Goal: Task Accomplishment & Management: Complete application form

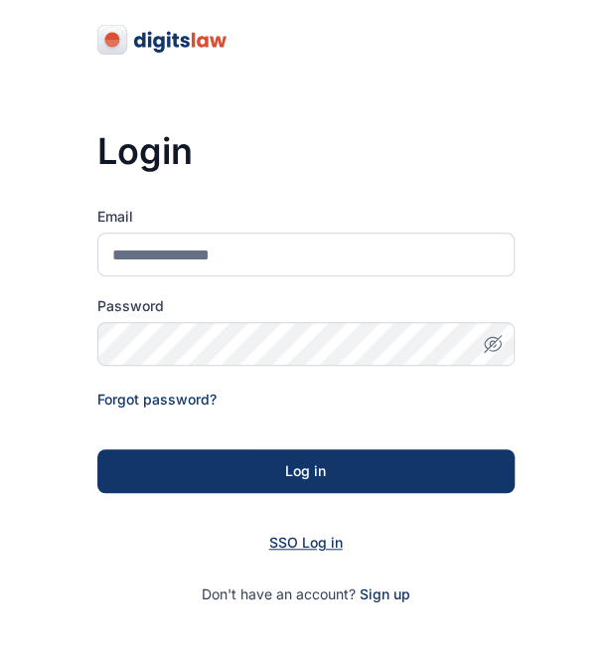
click at [285, 546] on span "SSO Log in" at bounding box center [306, 542] width 74 height 17
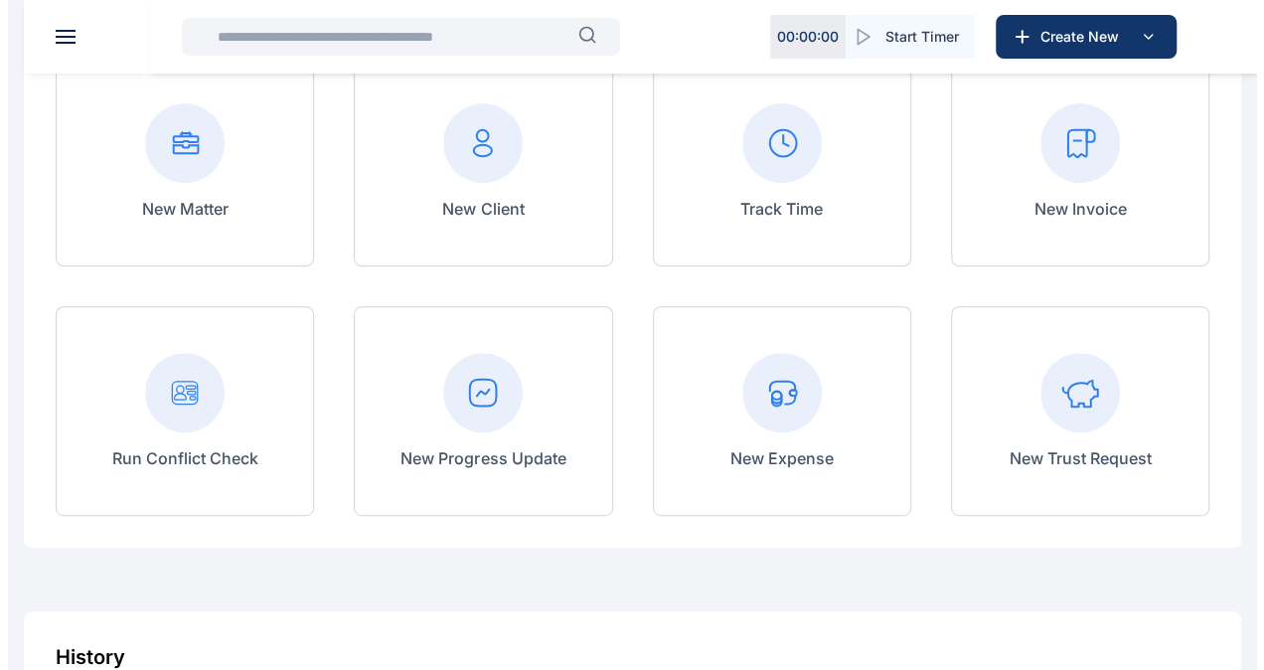
scroll to position [209, 0]
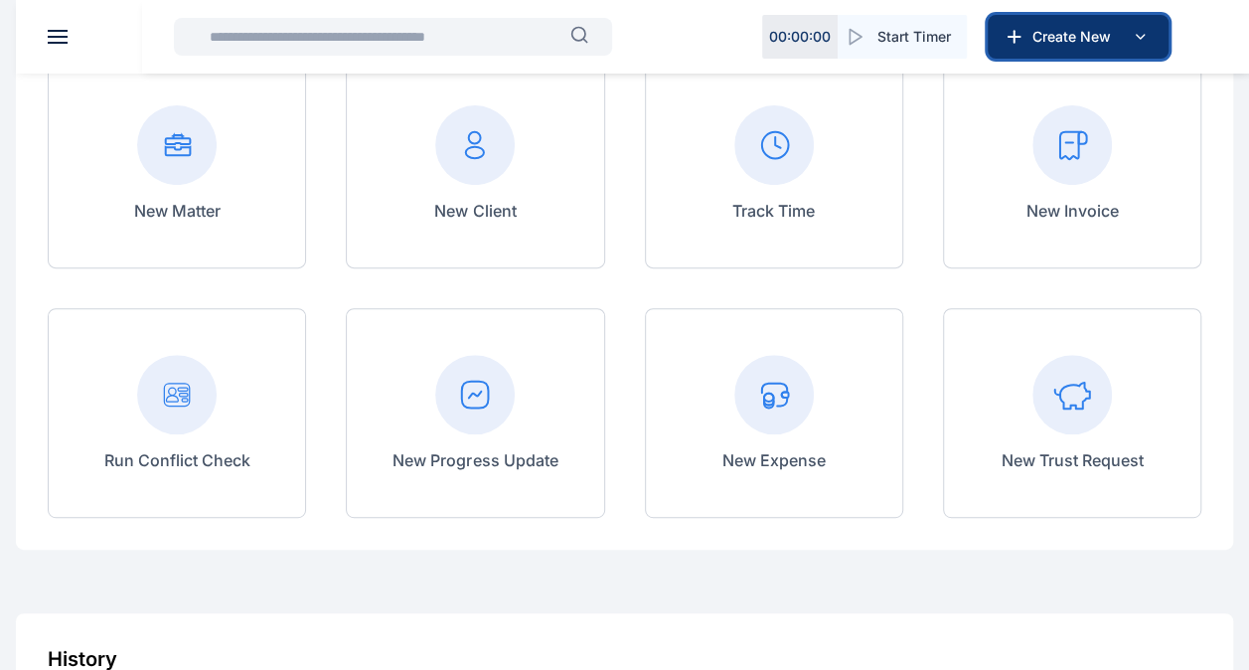
click at [1101, 36] on span "Create New" at bounding box center [1076, 37] width 103 height 20
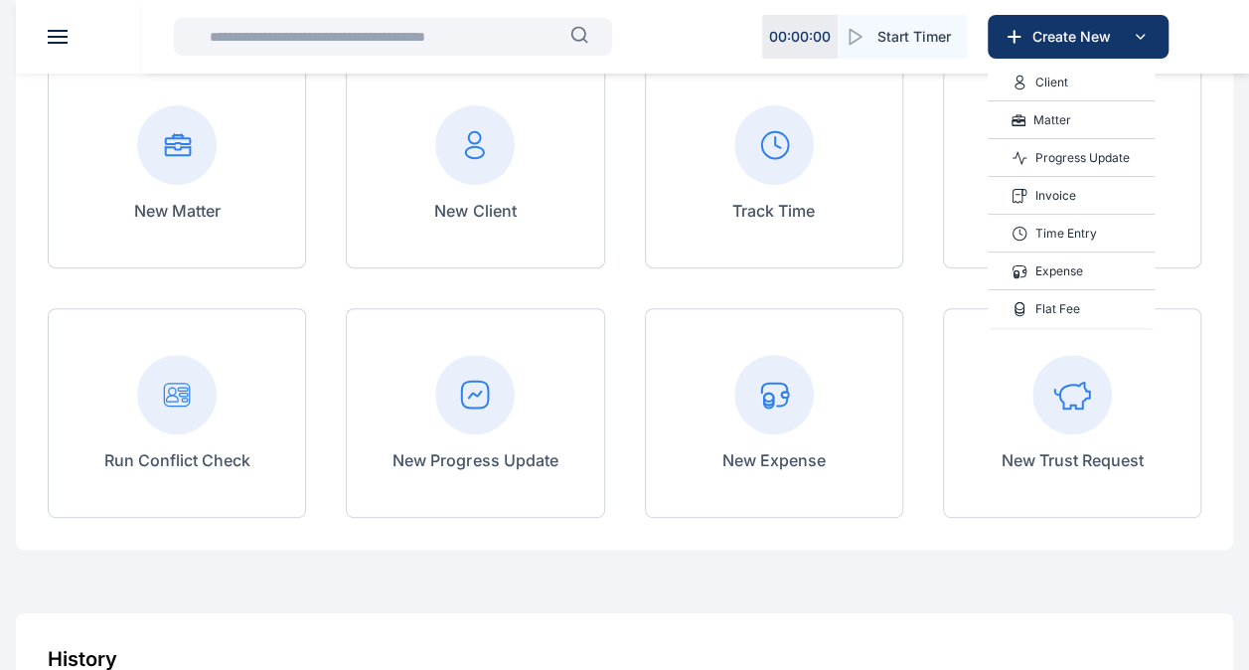
click at [1052, 233] on p "Time Entry" at bounding box center [1067, 234] width 62 height 20
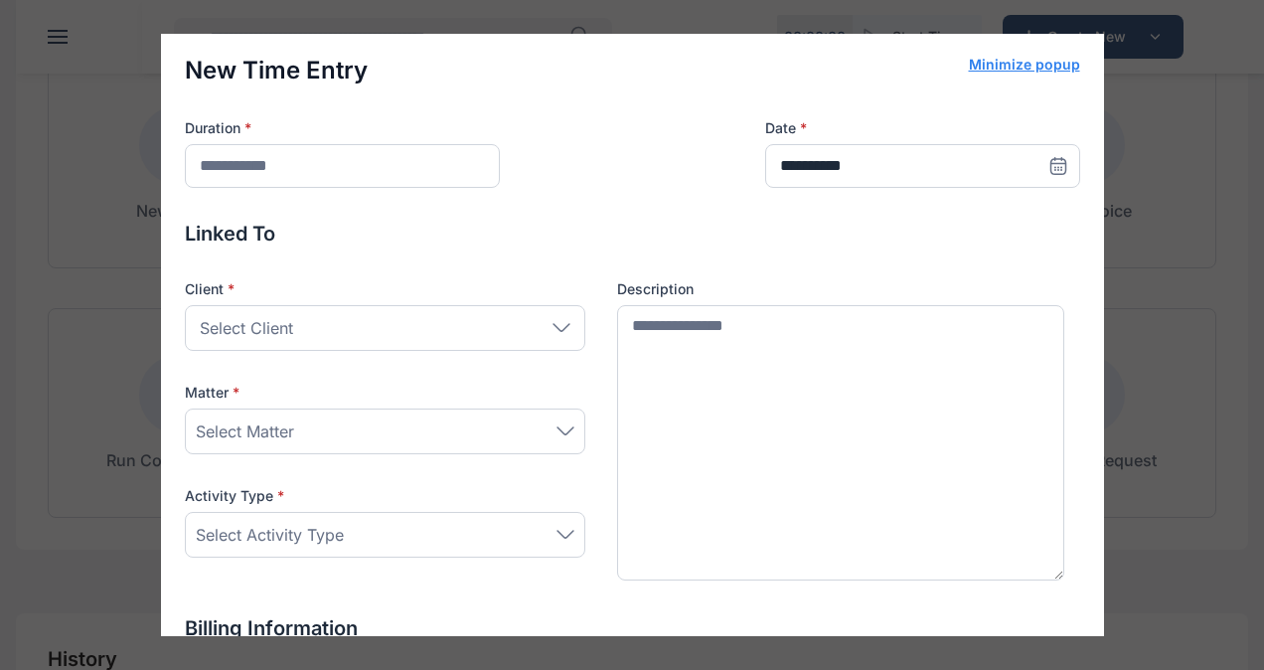
scroll to position [0, 0]
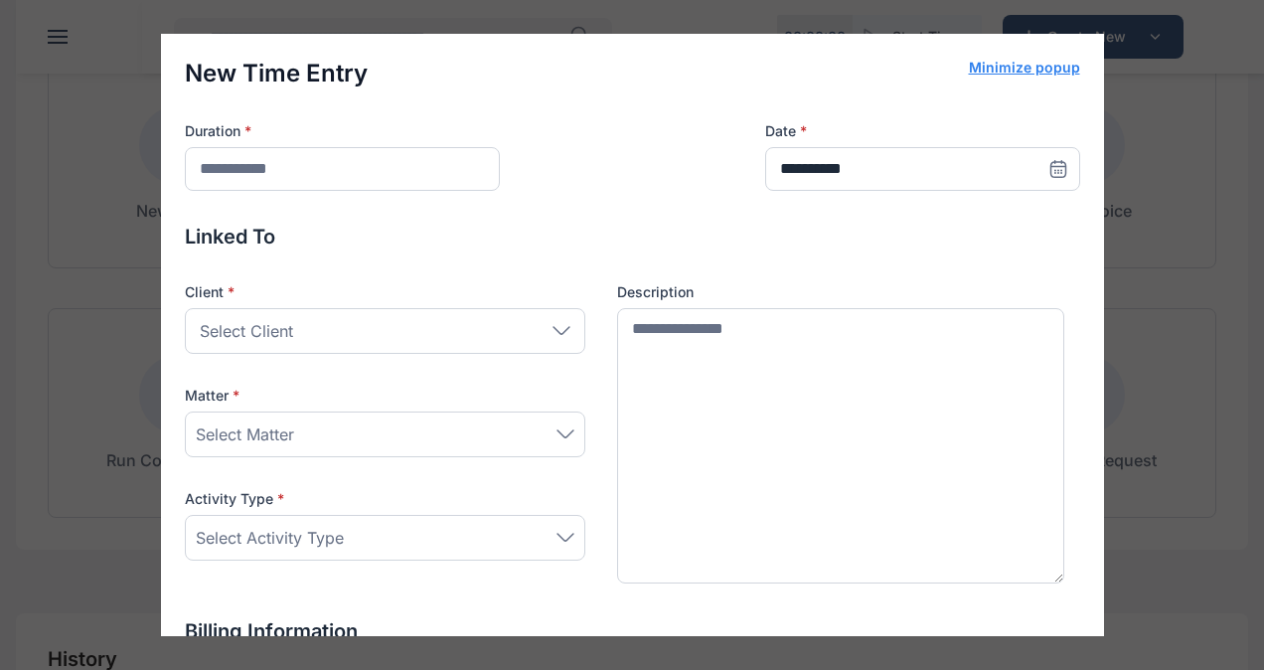
click at [1099, 111] on div "**********" at bounding box center [632, 335] width 1264 height 670
click at [769, 26] on div "**********" at bounding box center [632, 335] width 1264 height 670
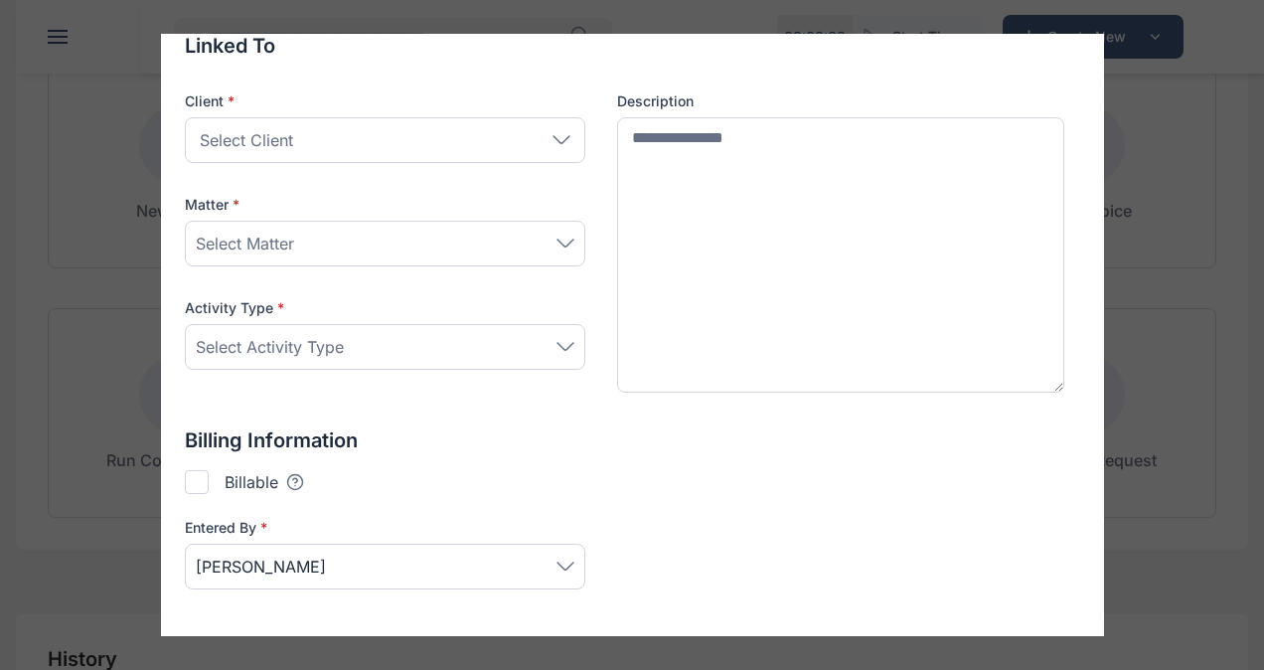
scroll to position [197, 0]
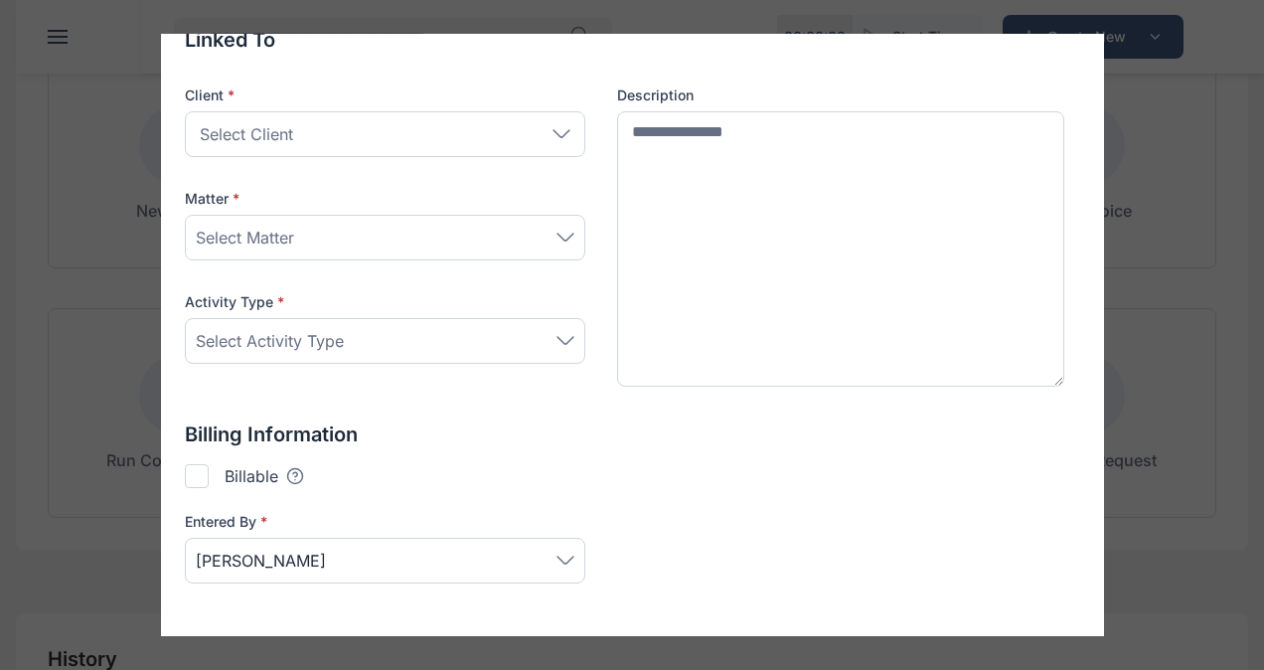
click at [1203, 282] on div "**********" at bounding box center [632, 335] width 1264 height 670
click at [62, 177] on div "**********" at bounding box center [632, 335] width 1264 height 670
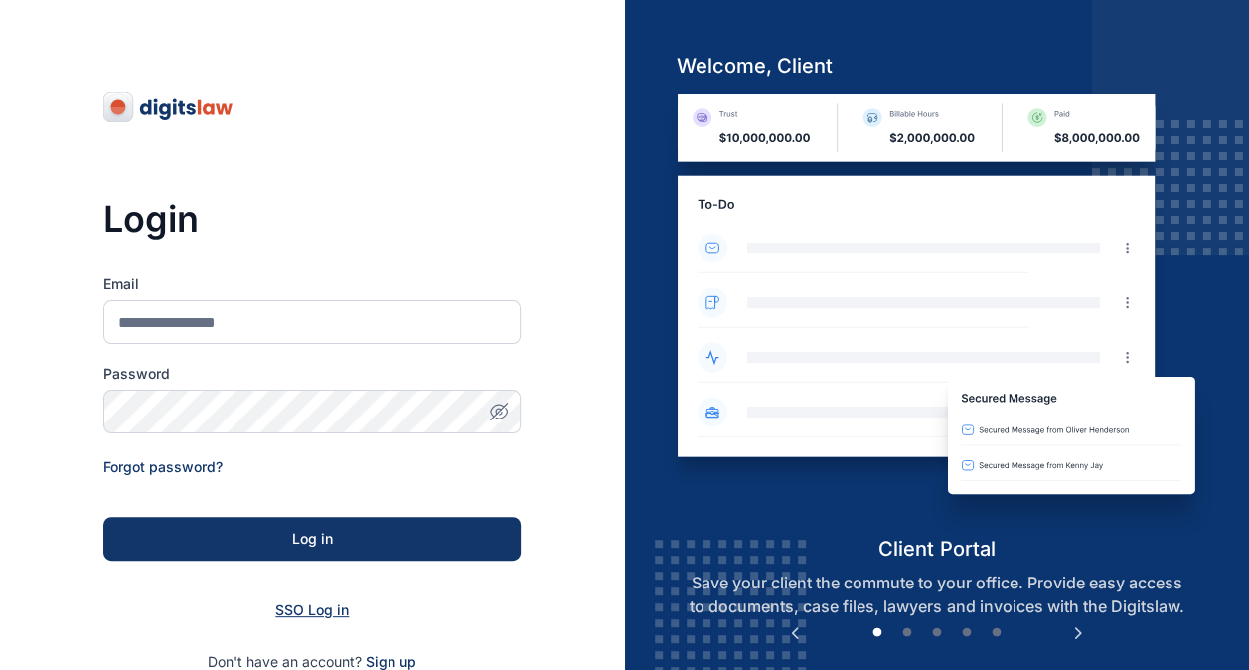
click at [289, 610] on span "SSO Log in" at bounding box center [312, 609] width 74 height 17
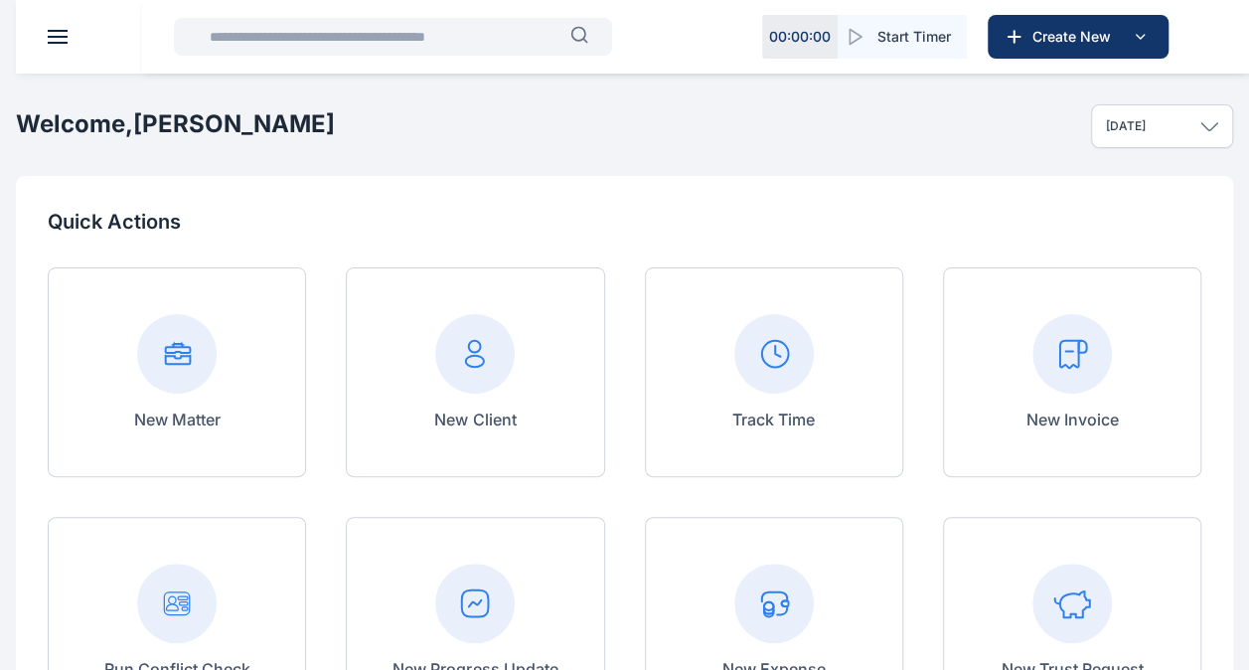
click at [347, 37] on input "text" at bounding box center [384, 37] width 373 height 40
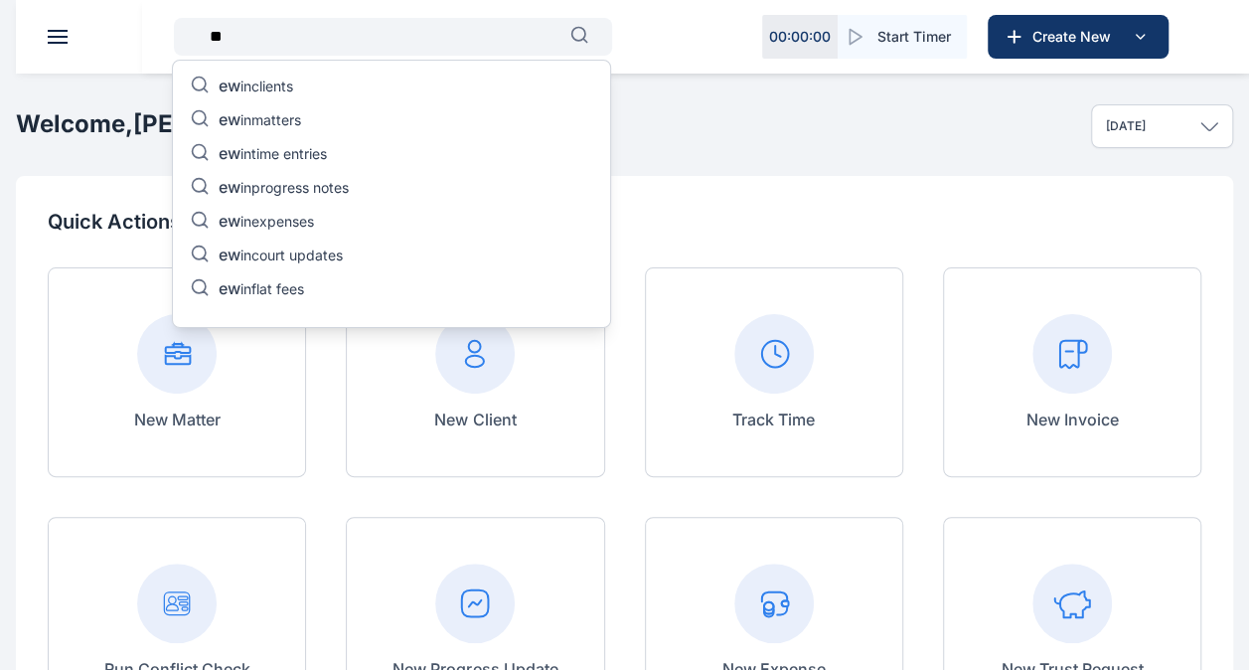
type input "*"
type input "***"
click at [260, 80] on p "oti in clients" at bounding box center [255, 88] width 72 height 24
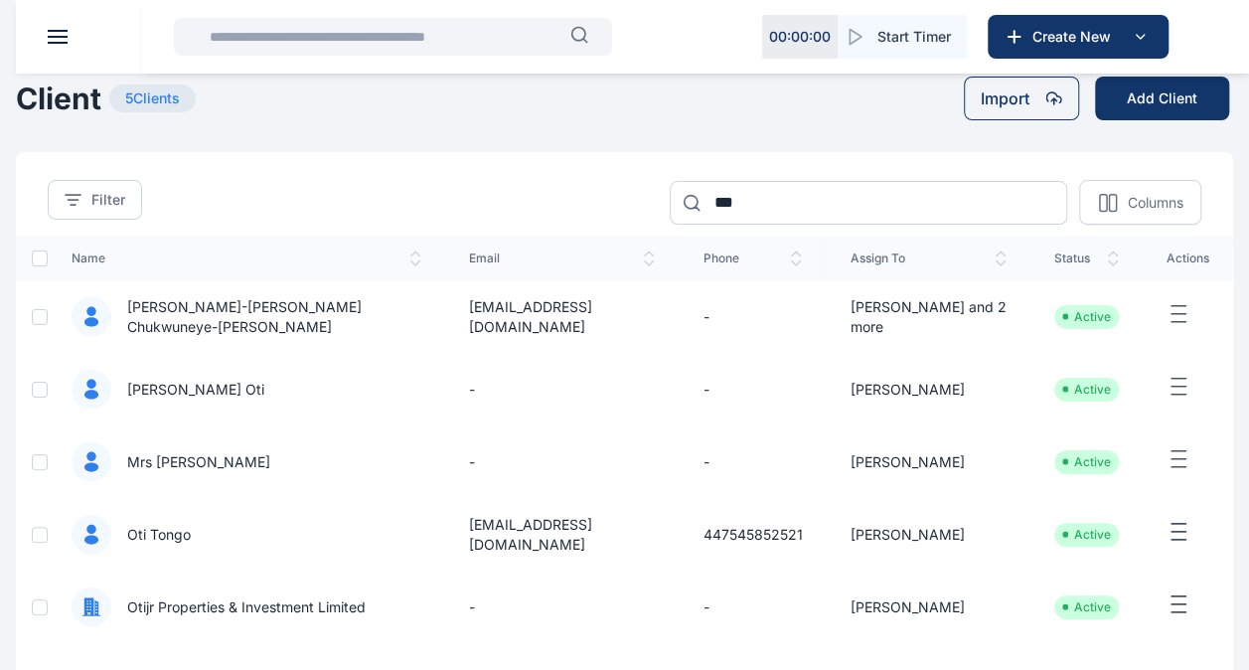
click at [167, 531] on span "Oti Tongo" at bounding box center [151, 535] width 80 height 20
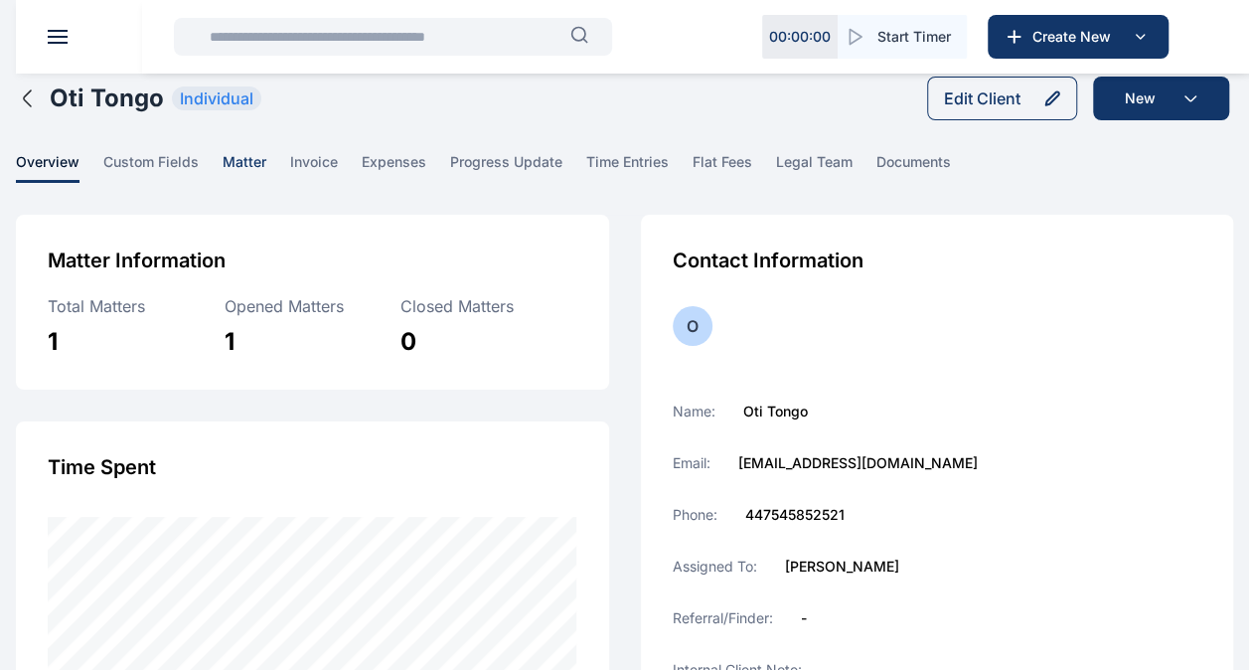
click at [249, 155] on span "matter" at bounding box center [245, 167] width 44 height 31
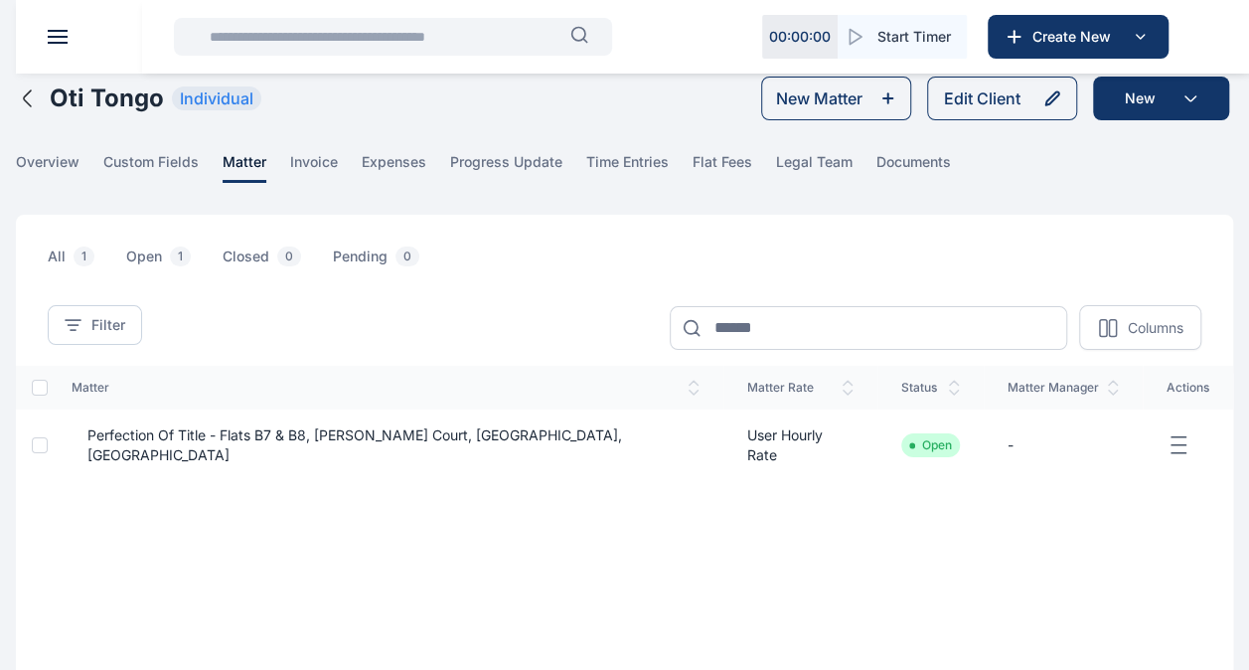
click at [243, 433] on span "Perfection of Title - Flats B7 & B8, [PERSON_NAME] Court, [GEOGRAPHIC_DATA], [G…" at bounding box center [386, 445] width 628 height 40
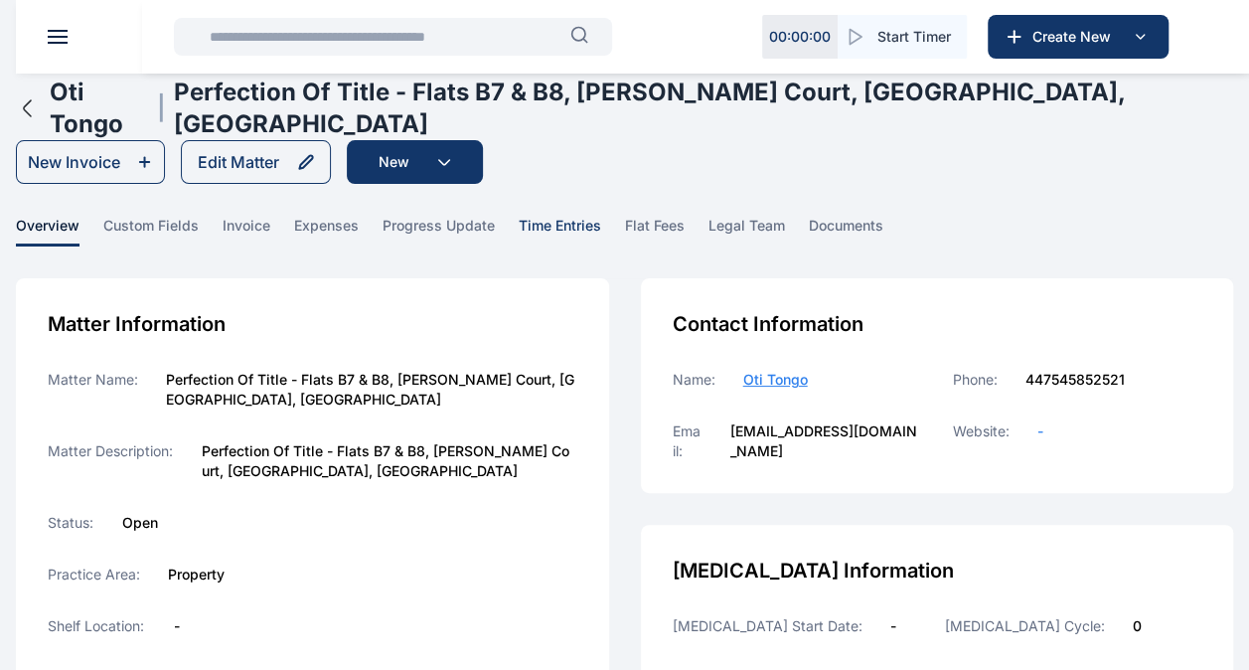
click at [553, 216] on span "time entries" at bounding box center [560, 231] width 82 height 31
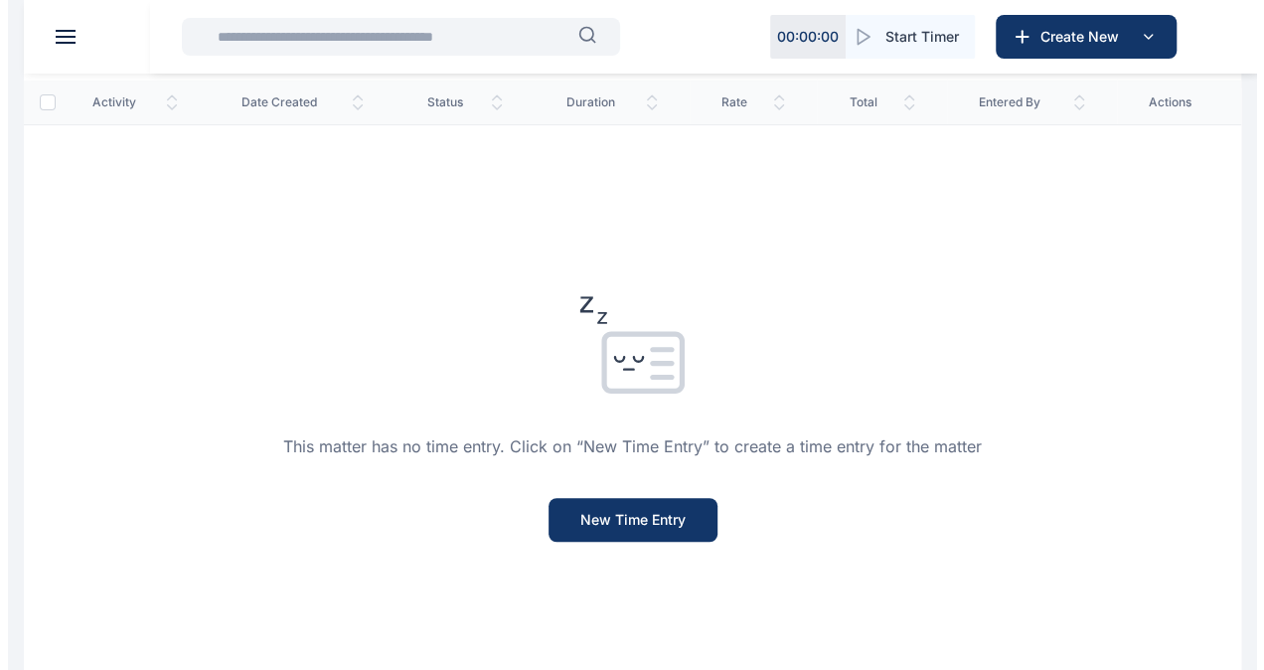
scroll to position [288, 0]
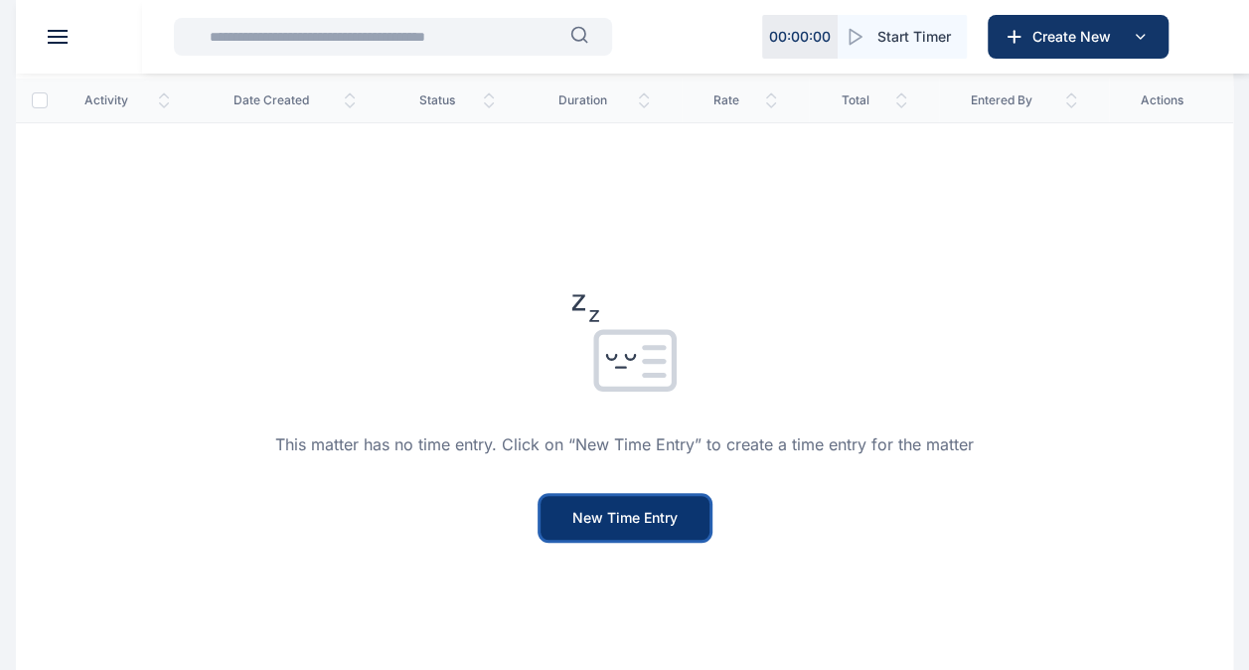
click at [580, 496] on button "New Time Entry" at bounding box center [625, 518] width 169 height 44
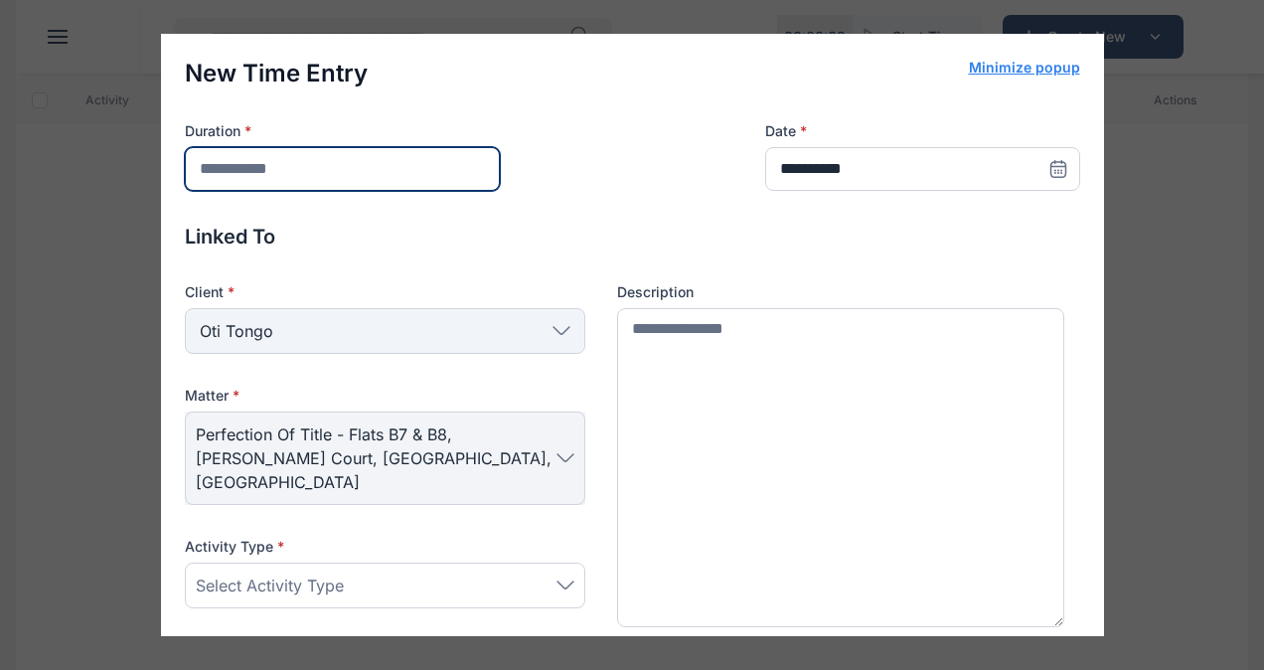
click at [276, 183] on input "number" at bounding box center [342, 169] width 315 height 44
click at [264, 173] on input "number" at bounding box center [342, 169] width 315 height 44
type input "*"
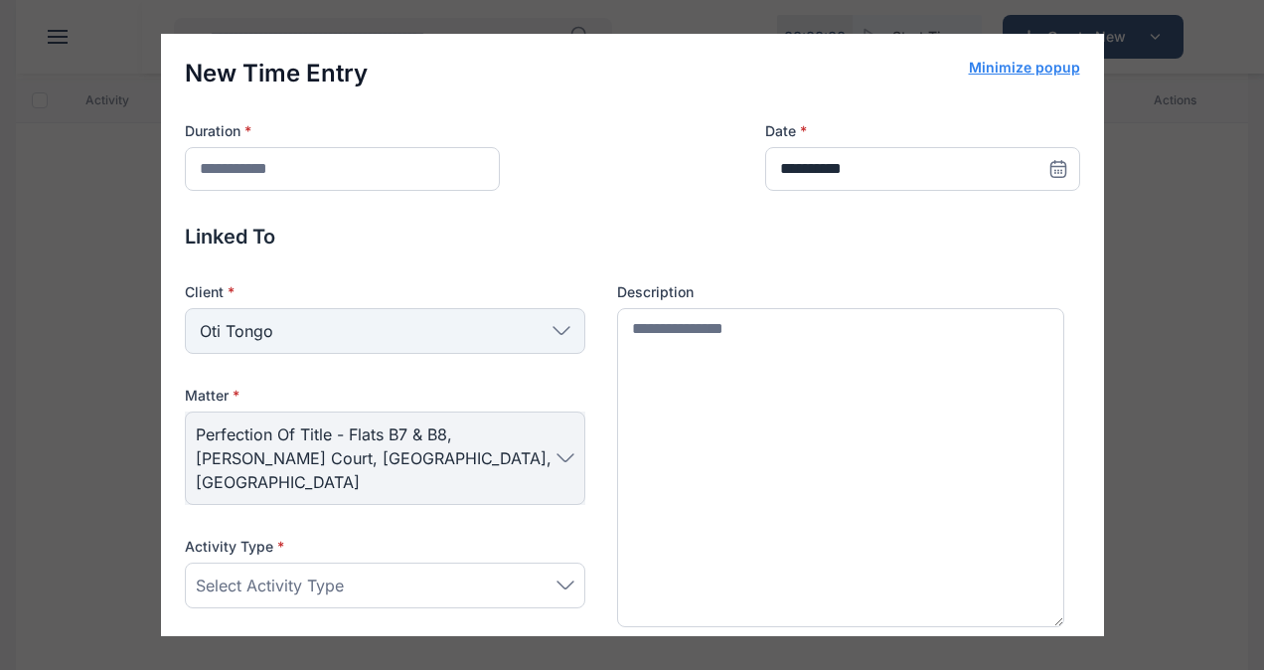
click at [1191, 235] on div "**********" at bounding box center [632, 335] width 1264 height 670
click at [100, 130] on div "**********" at bounding box center [632, 335] width 1264 height 670
click at [85, 240] on div "**********" at bounding box center [632, 335] width 1264 height 670
click at [109, 362] on div "**********" at bounding box center [632, 335] width 1264 height 670
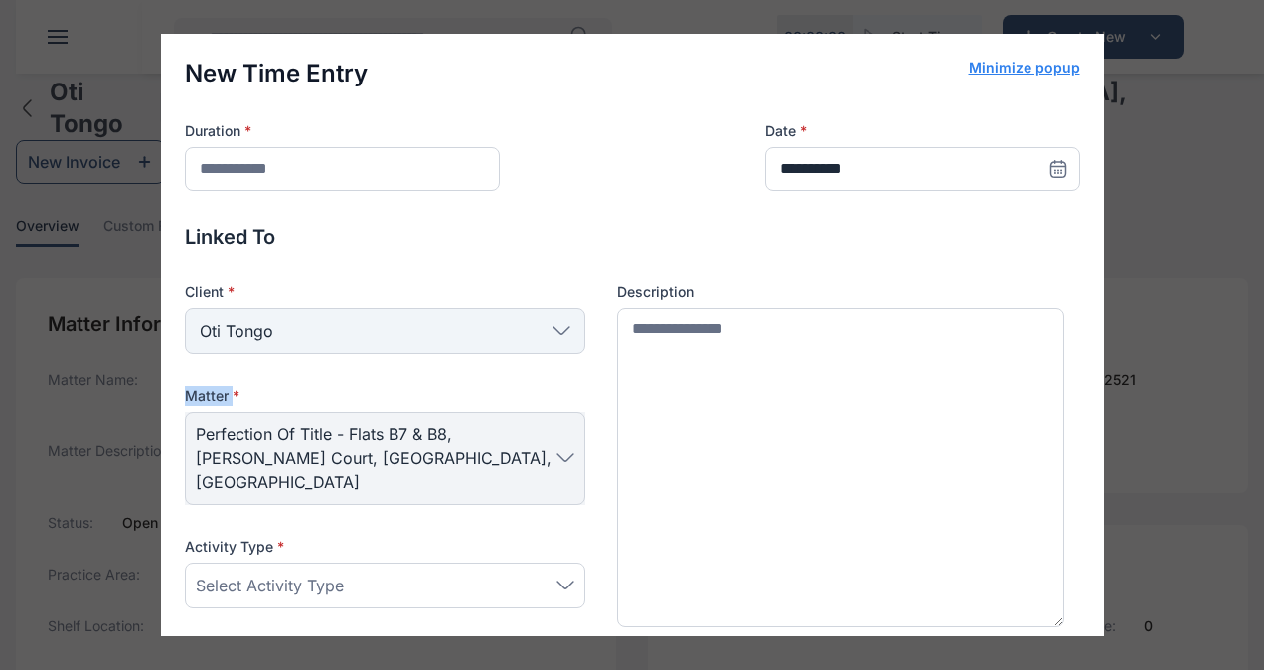
click at [109, 362] on div "**********" at bounding box center [632, 335] width 1264 height 670
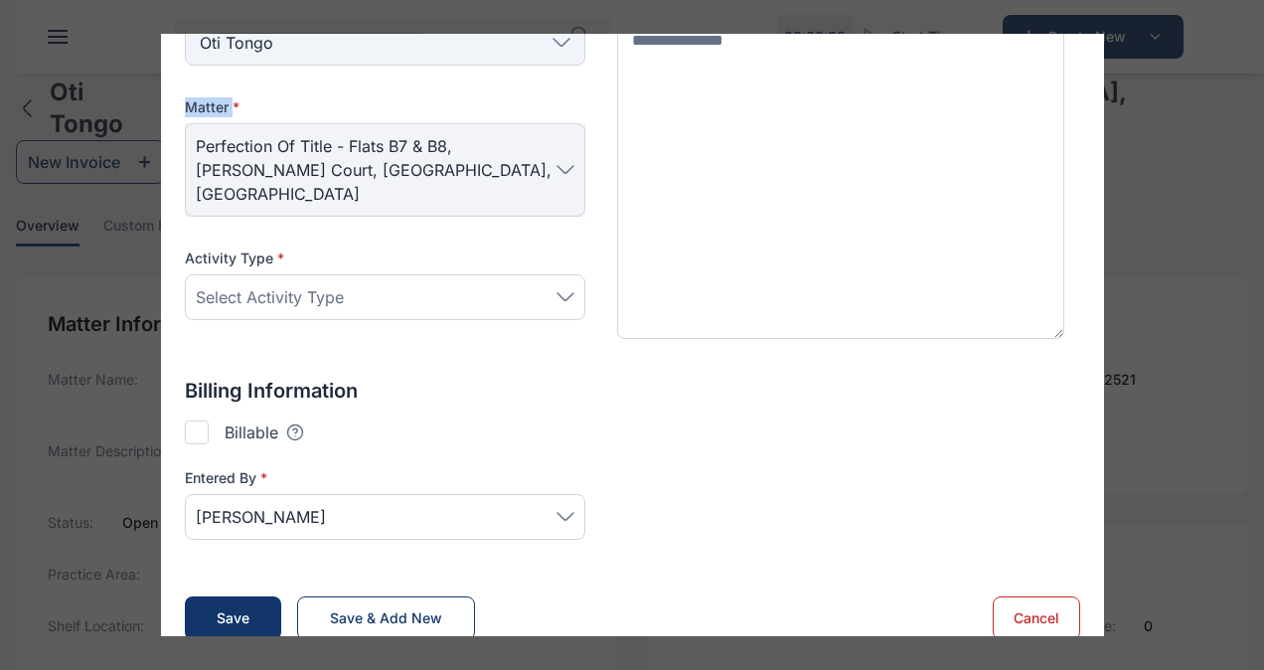
scroll to position [6, 0]
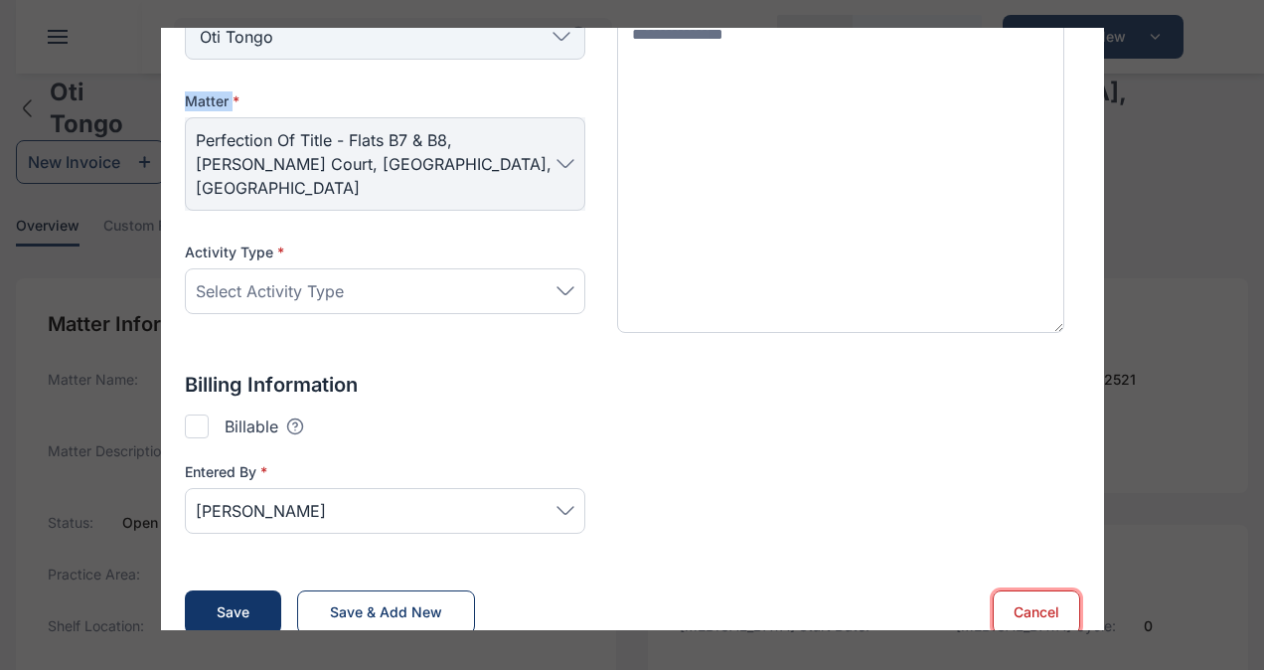
click at [1038, 590] on button "Cancel" at bounding box center [1036, 612] width 87 height 44
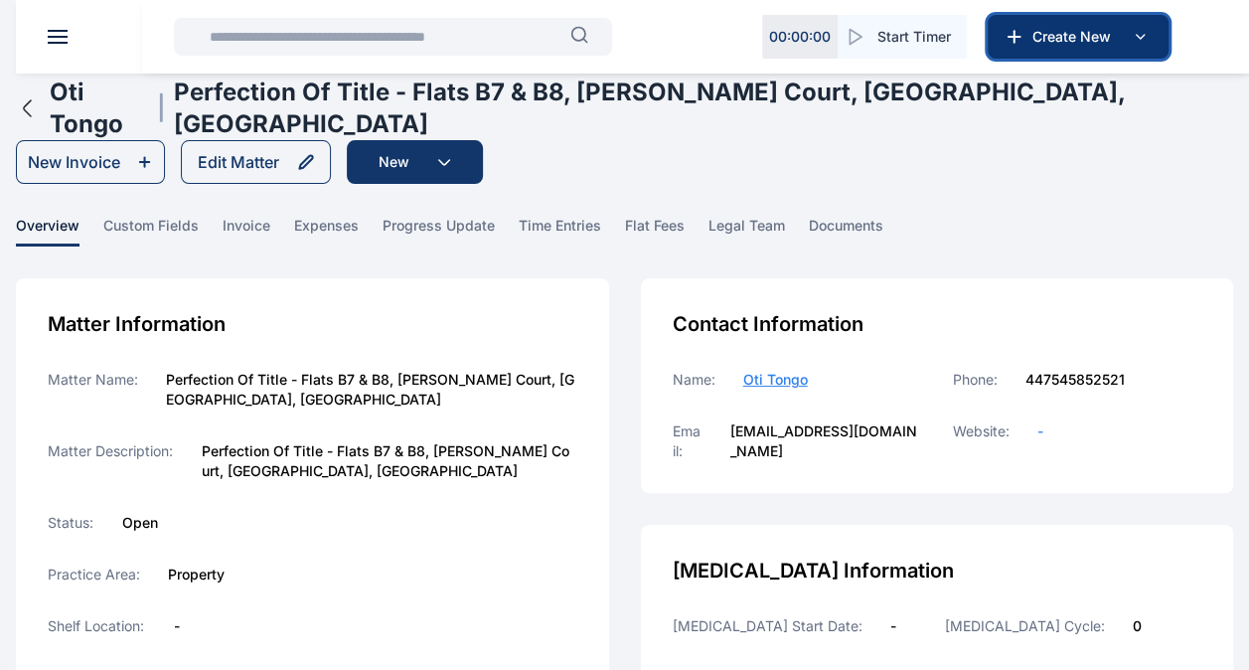
click at [1144, 35] on icon at bounding box center [1140, 37] width 24 height 24
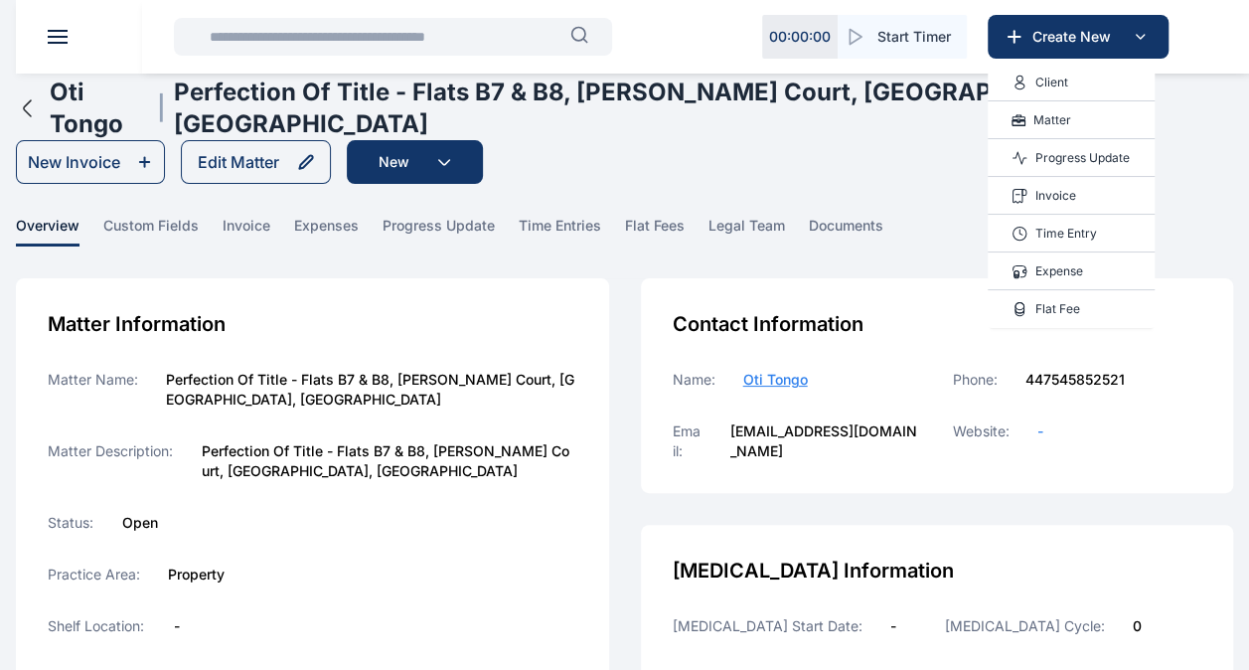
click at [1071, 231] on p "Time Entry" at bounding box center [1067, 234] width 62 height 20
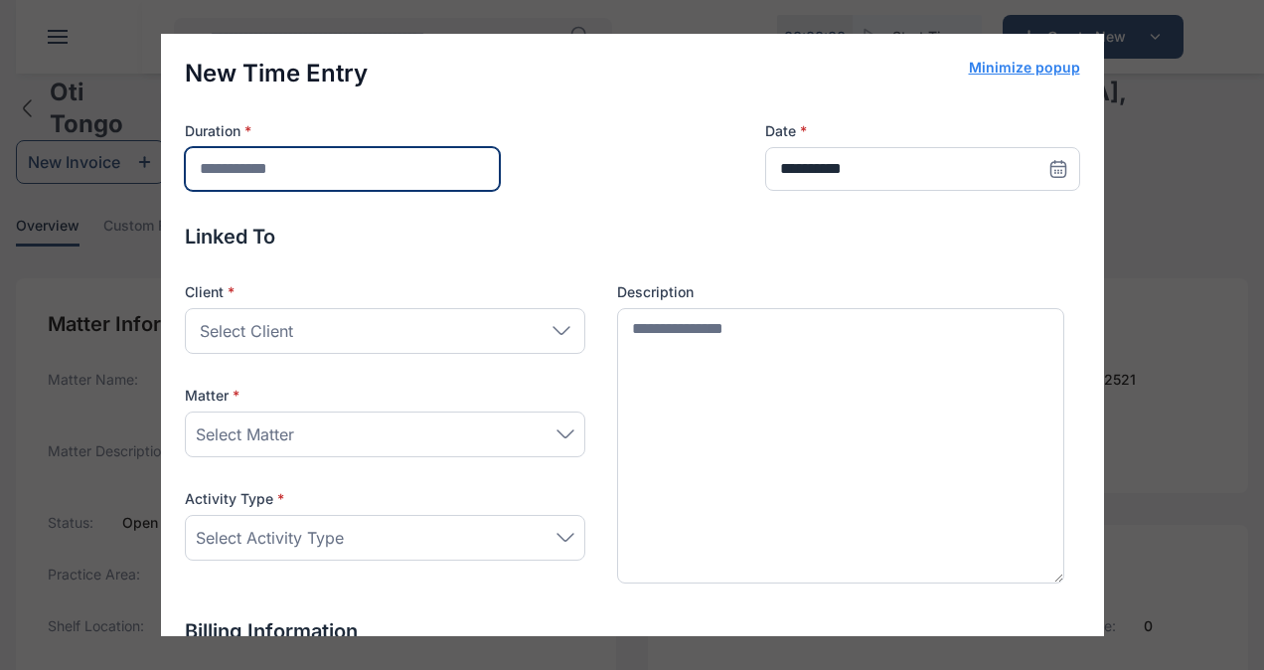
click at [273, 171] on input "number" at bounding box center [342, 169] width 315 height 44
type input "*"
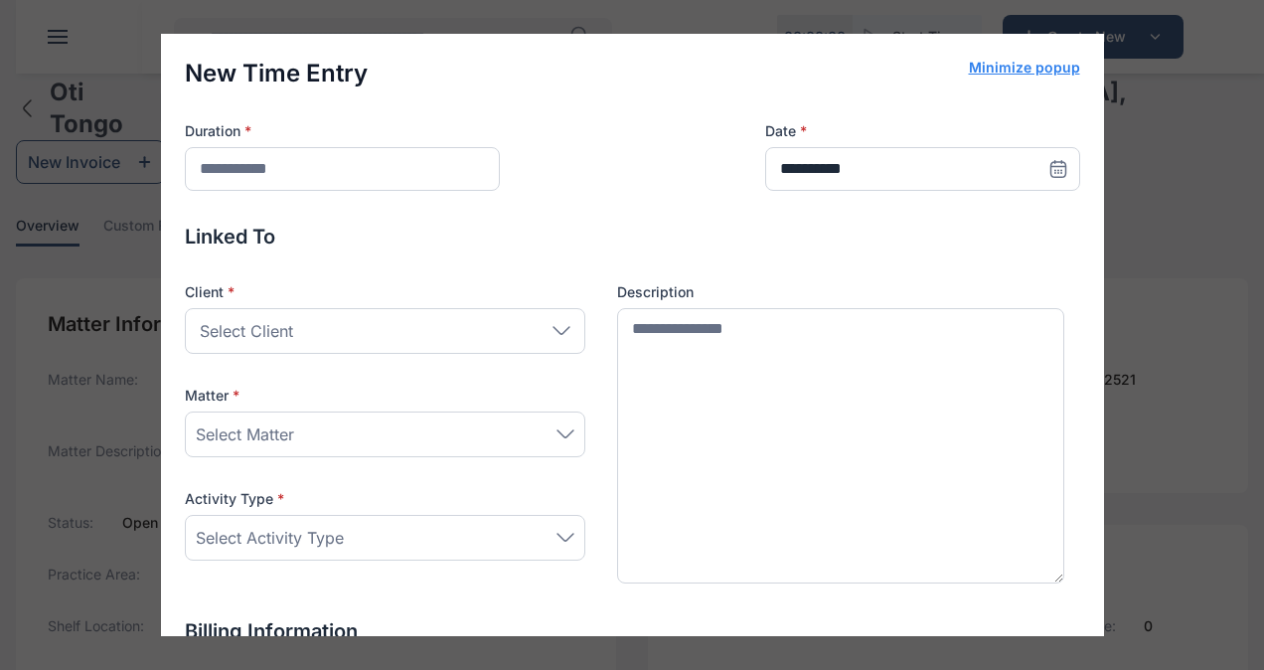
click at [265, 329] on span "Select Client" at bounding box center [246, 331] width 93 height 24
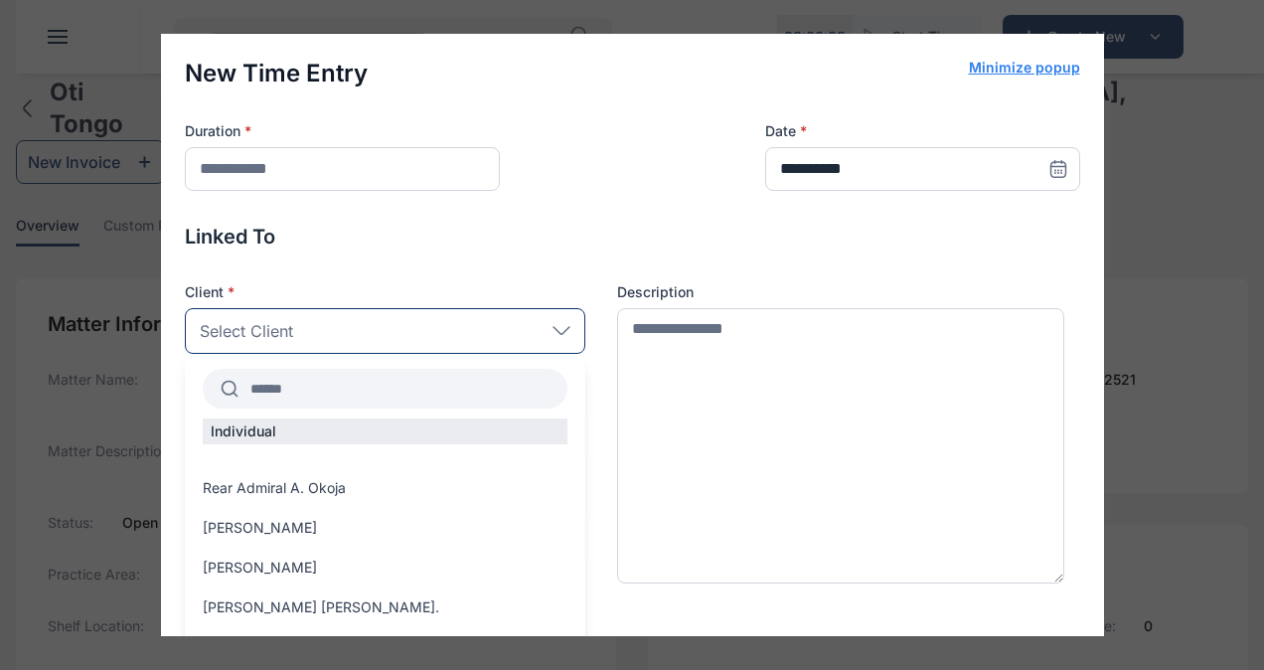
click at [306, 390] on input "text" at bounding box center [403, 389] width 329 height 36
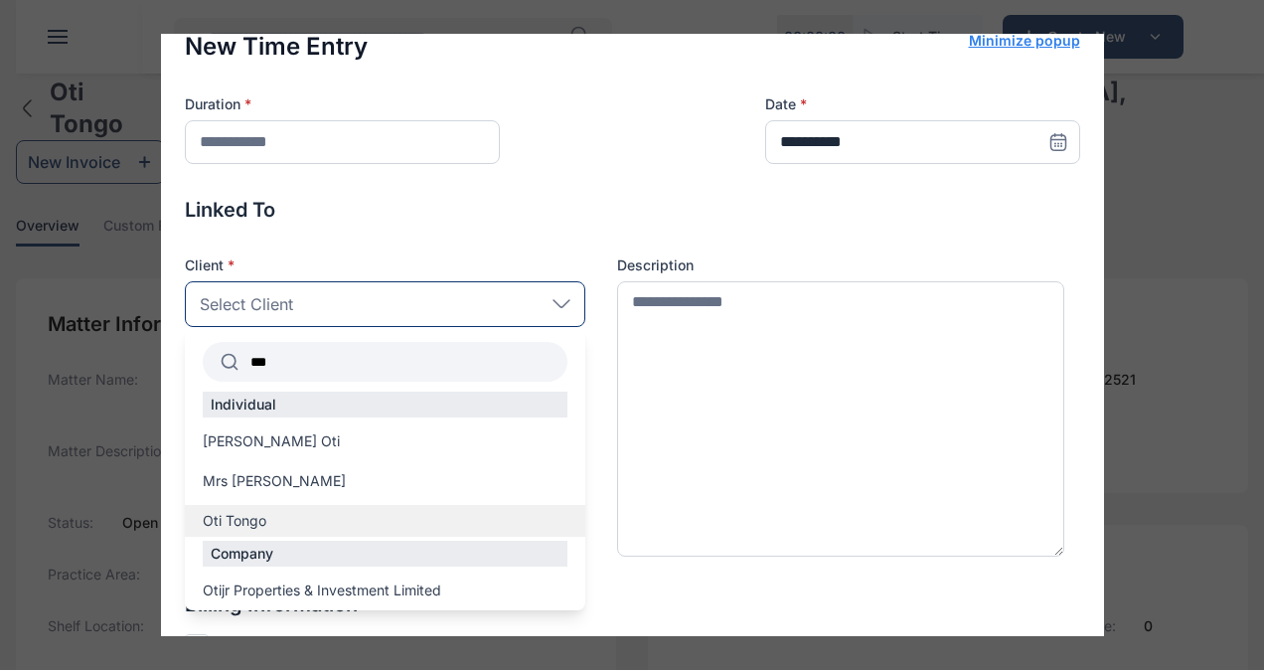
scroll to position [28, 0]
type input "***"
click at [240, 523] on span "Oti Tongo" at bounding box center [235, 520] width 64 height 20
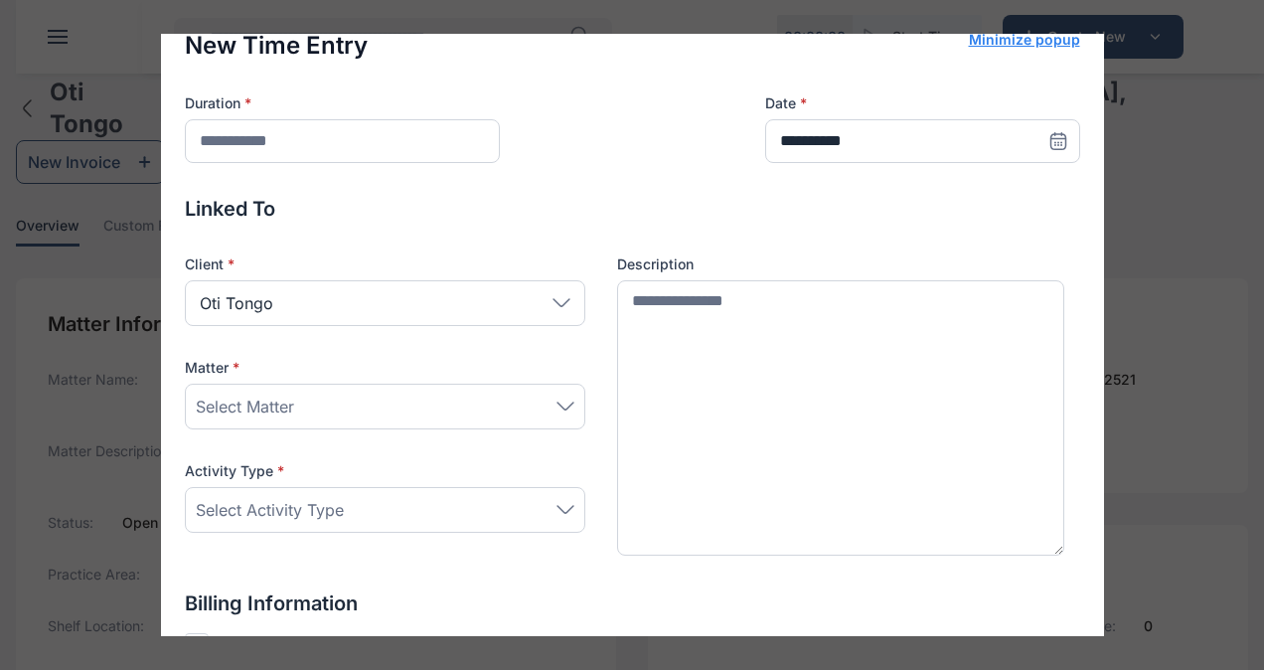
click at [256, 406] on span "Select Matter" at bounding box center [245, 407] width 98 height 24
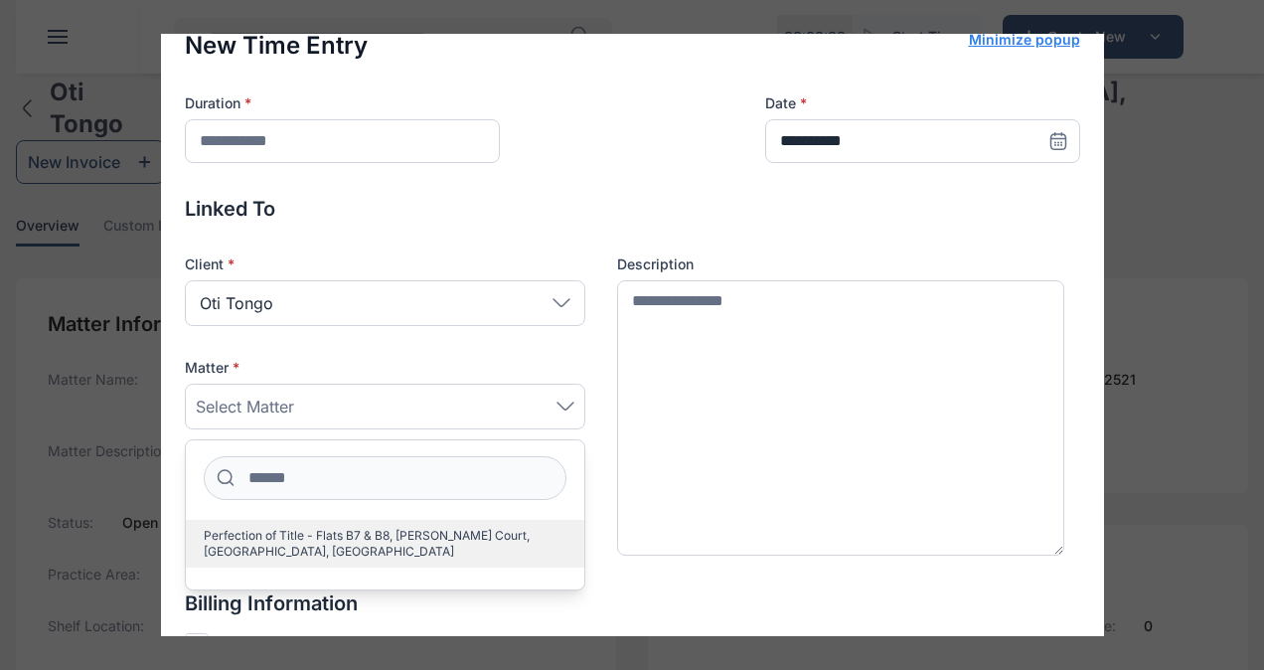
click at [290, 530] on span "Perfection of Title - Flats B7 & B8, [PERSON_NAME] Court, [GEOGRAPHIC_DATA], [G…" at bounding box center [377, 544] width 347 height 32
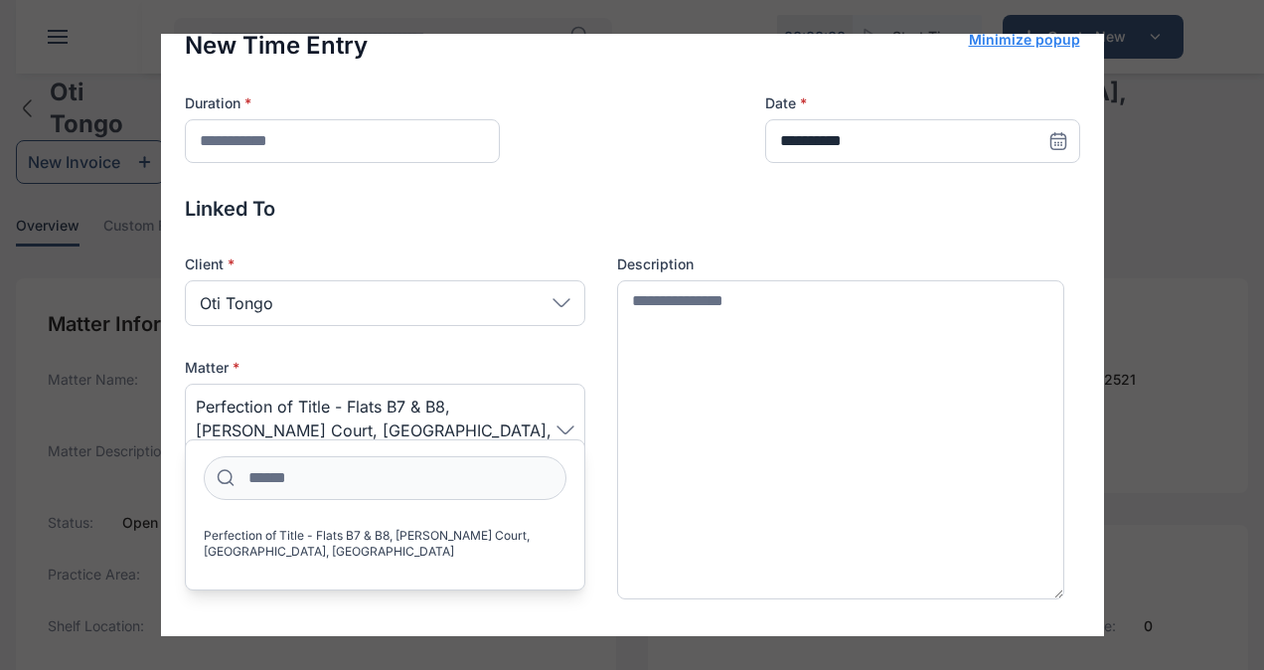
click at [336, 425] on span "Perfection of Title - Flats B7 & B8, [PERSON_NAME] Court, [GEOGRAPHIC_DATA], [G…" at bounding box center [376, 431] width 361 height 72
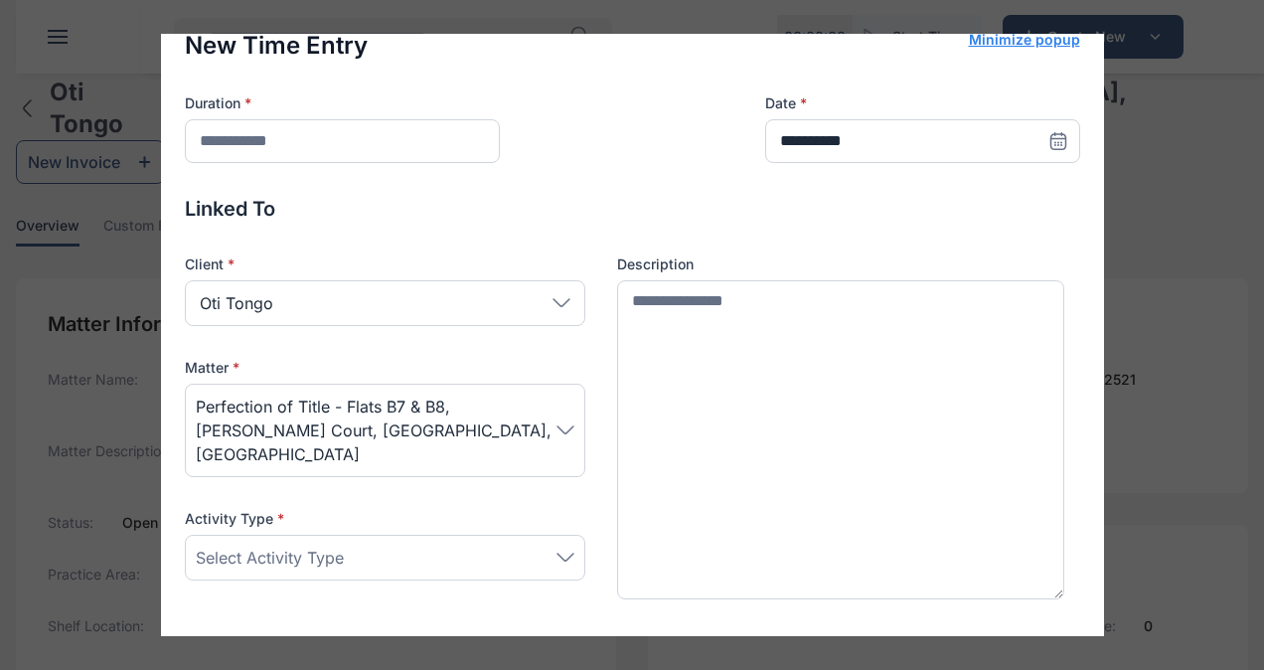
scroll to position [133, 0]
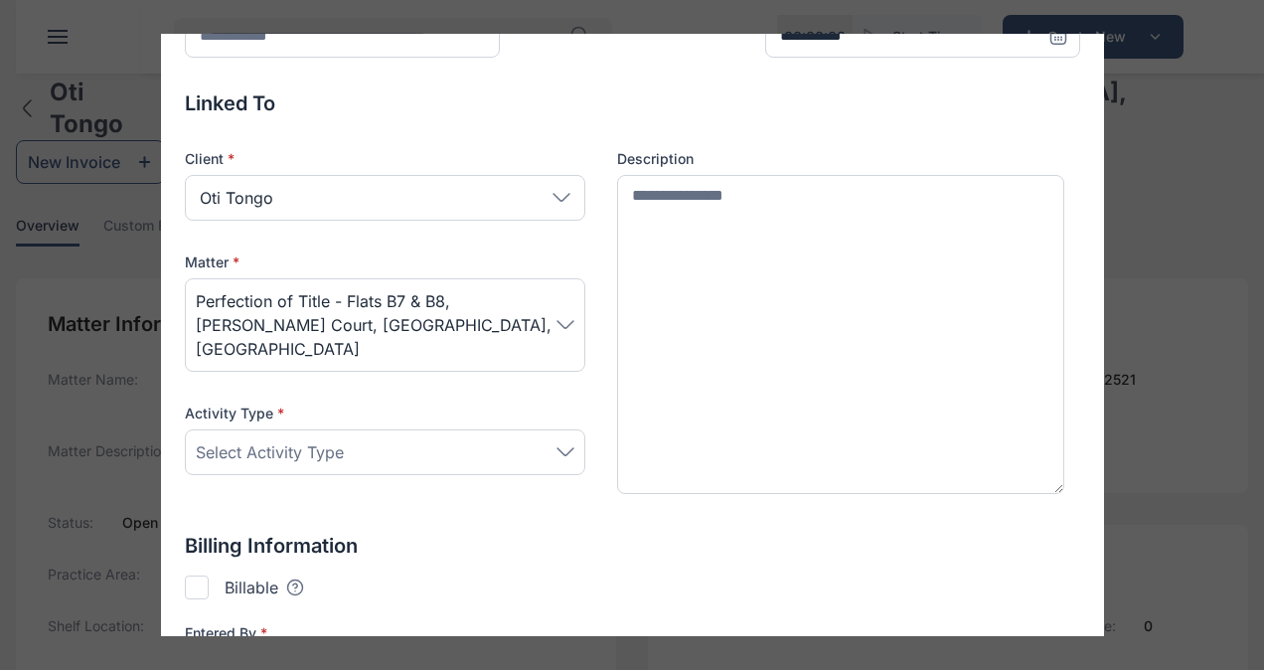
click at [555, 440] on div "Select Activity Type" at bounding box center [385, 452] width 379 height 24
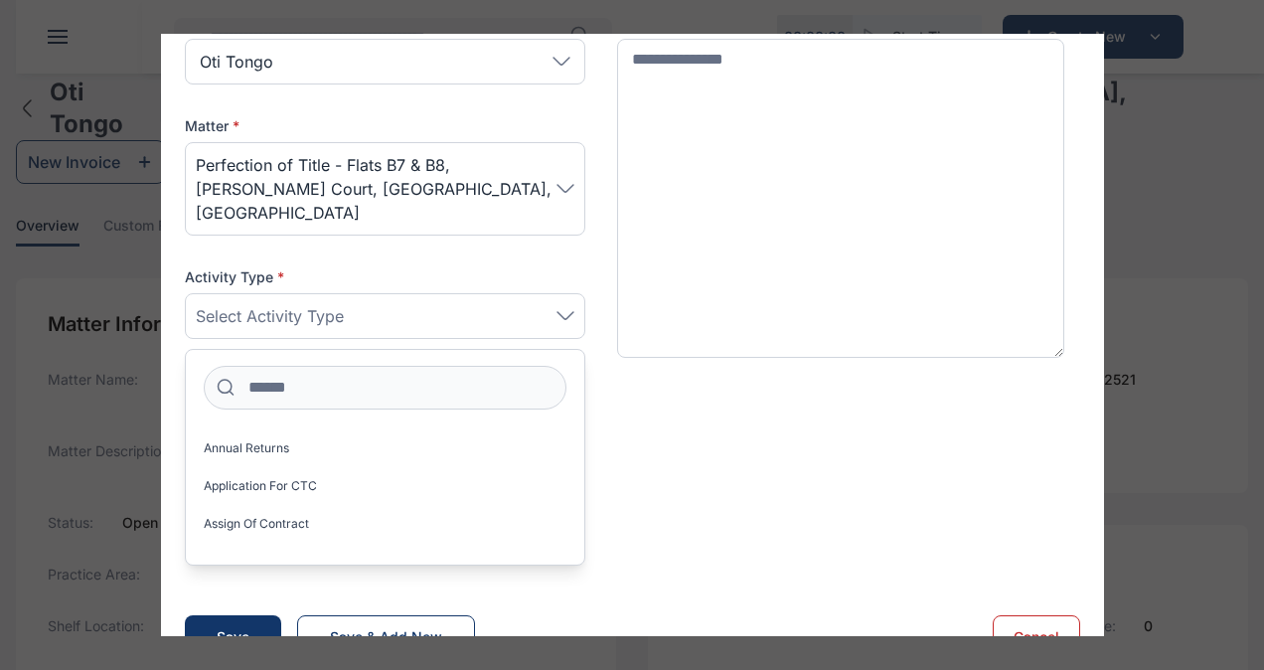
scroll to position [149, 0]
click at [267, 515] on span "Assign of Contract" at bounding box center [256, 523] width 105 height 16
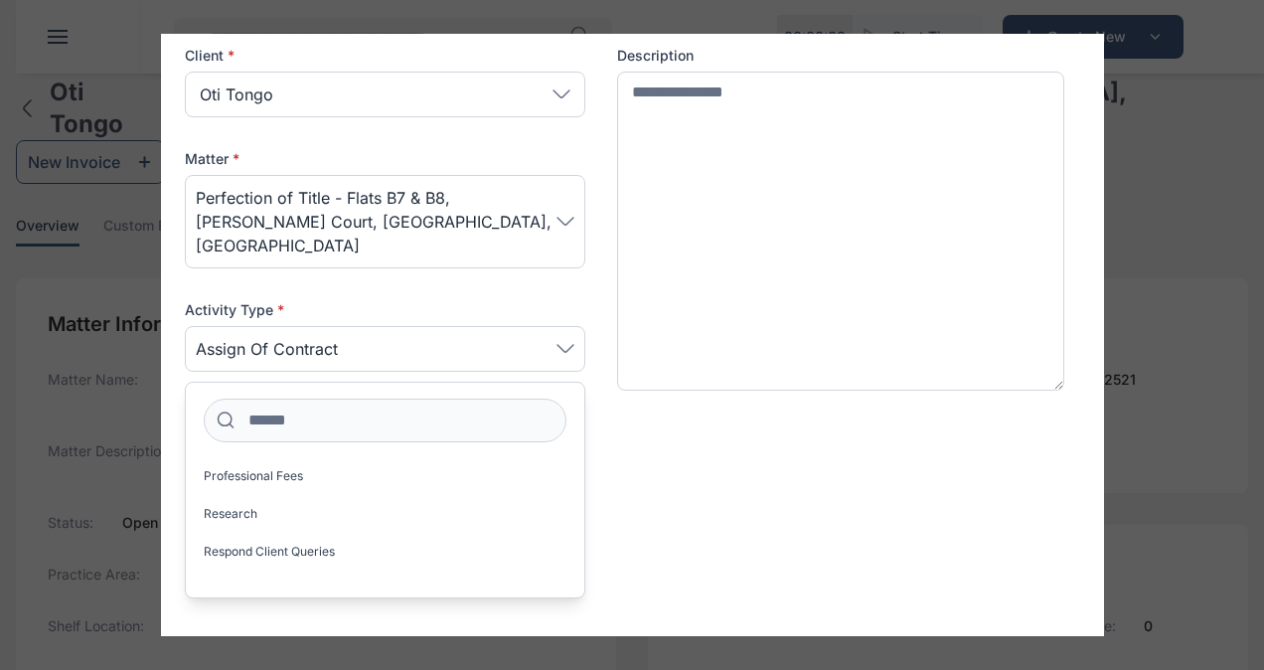
scroll to position [1663, 0]
click at [630, 472] on div "Billable Tooltips text here Checking this means that this can be added to an in…" at bounding box center [633, 484] width 896 height 24
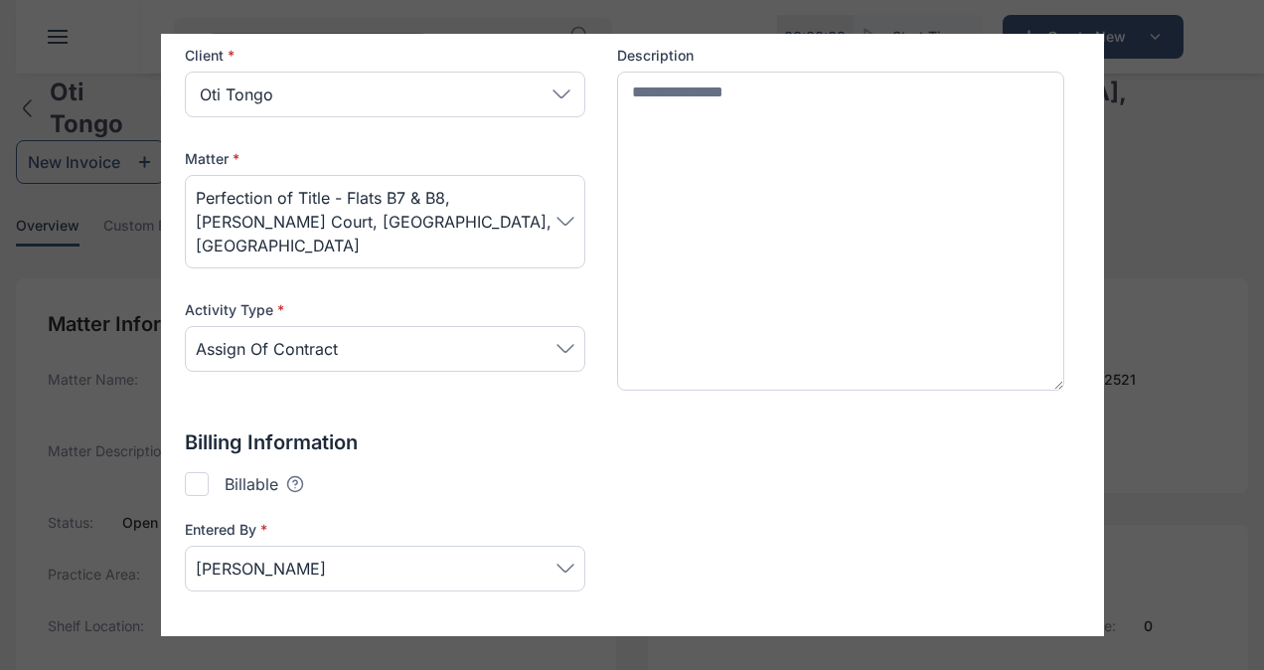
click at [363, 337] on span "Assign of Contract" at bounding box center [385, 349] width 379 height 24
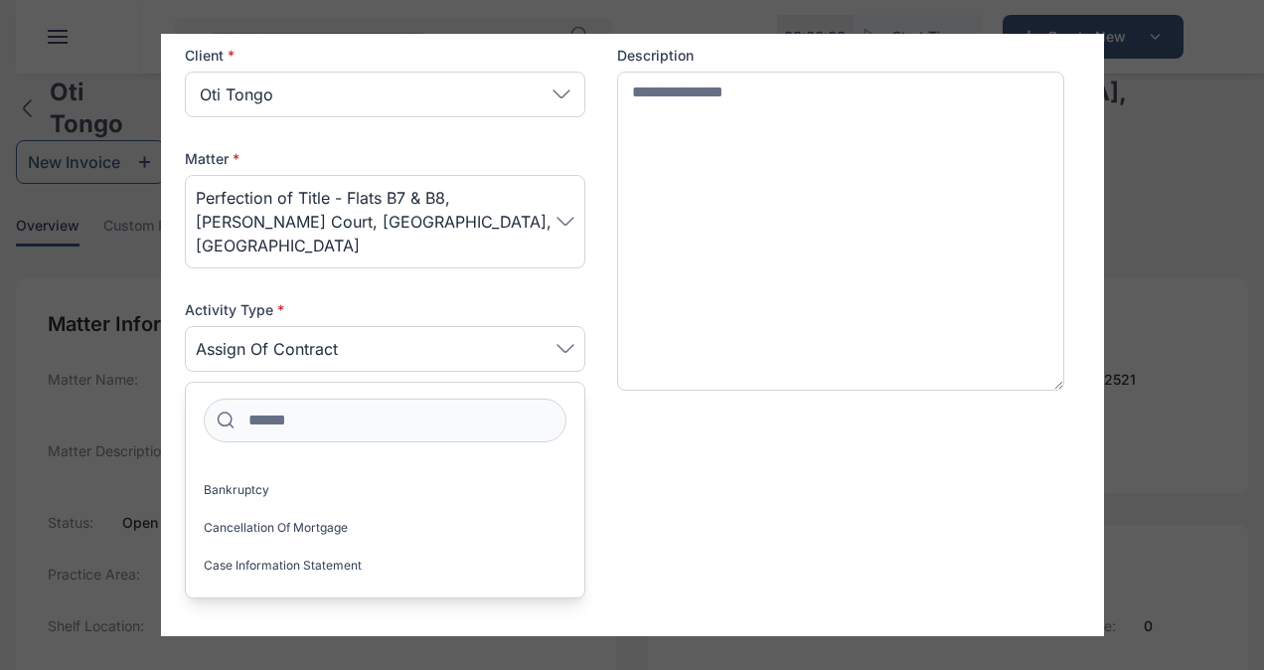
scroll to position [274, 0]
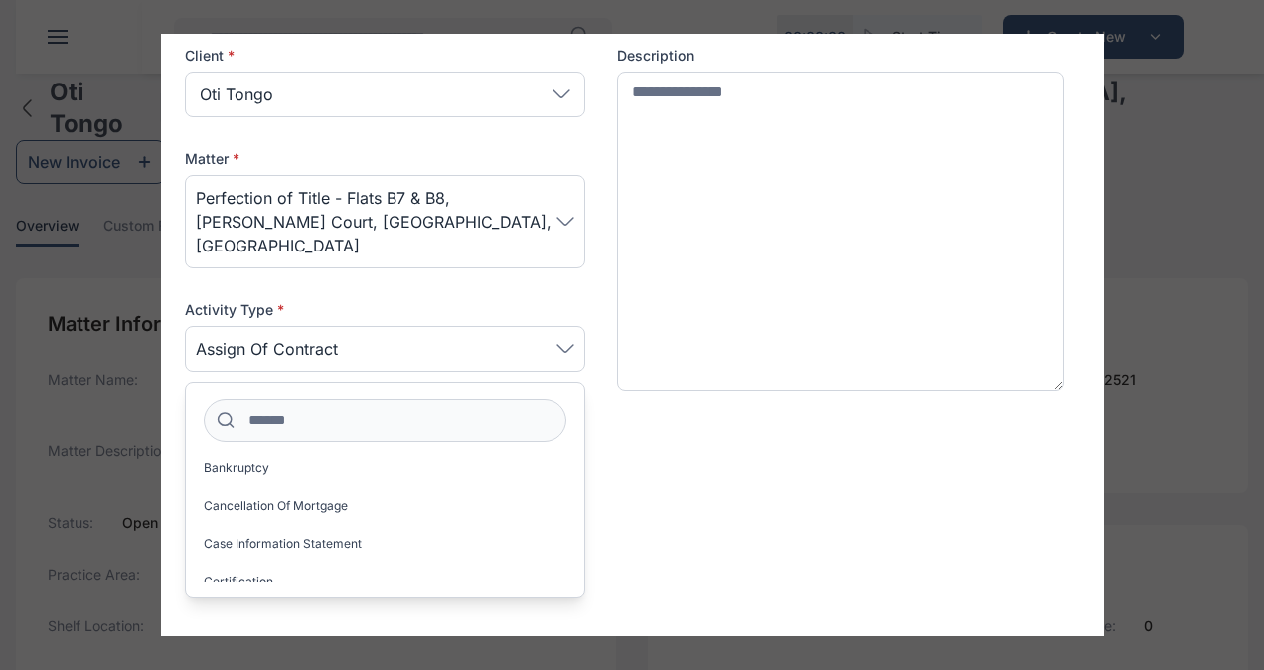
click at [662, 520] on div "Entered By * [PERSON_NAME]" at bounding box center [633, 568] width 896 height 96
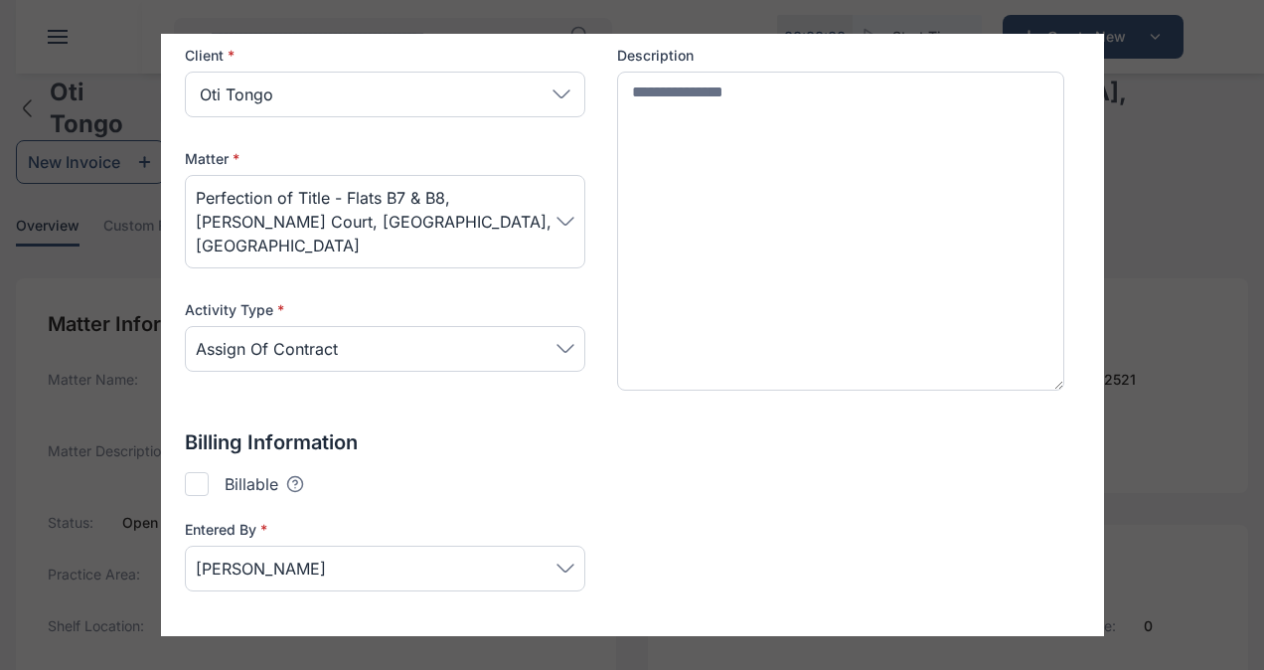
click at [197, 472] on div at bounding box center [197, 484] width 24 height 24
type input "*******"
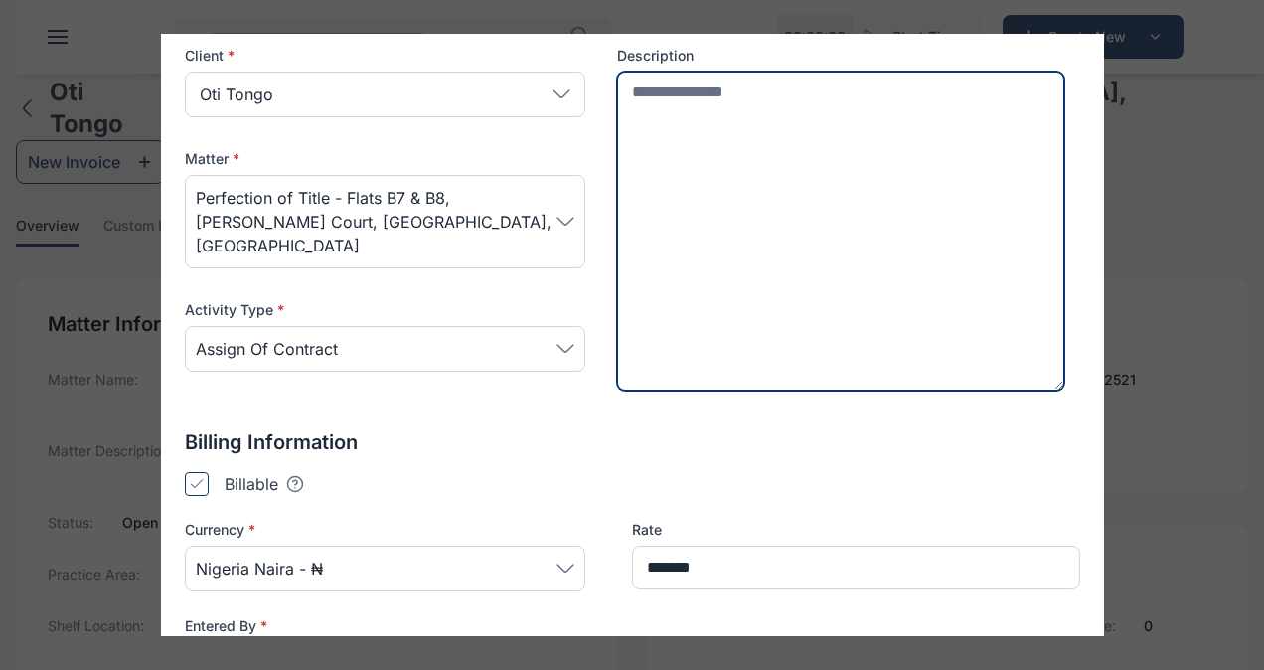
click at [671, 98] on textarea at bounding box center [841, 231] width 448 height 319
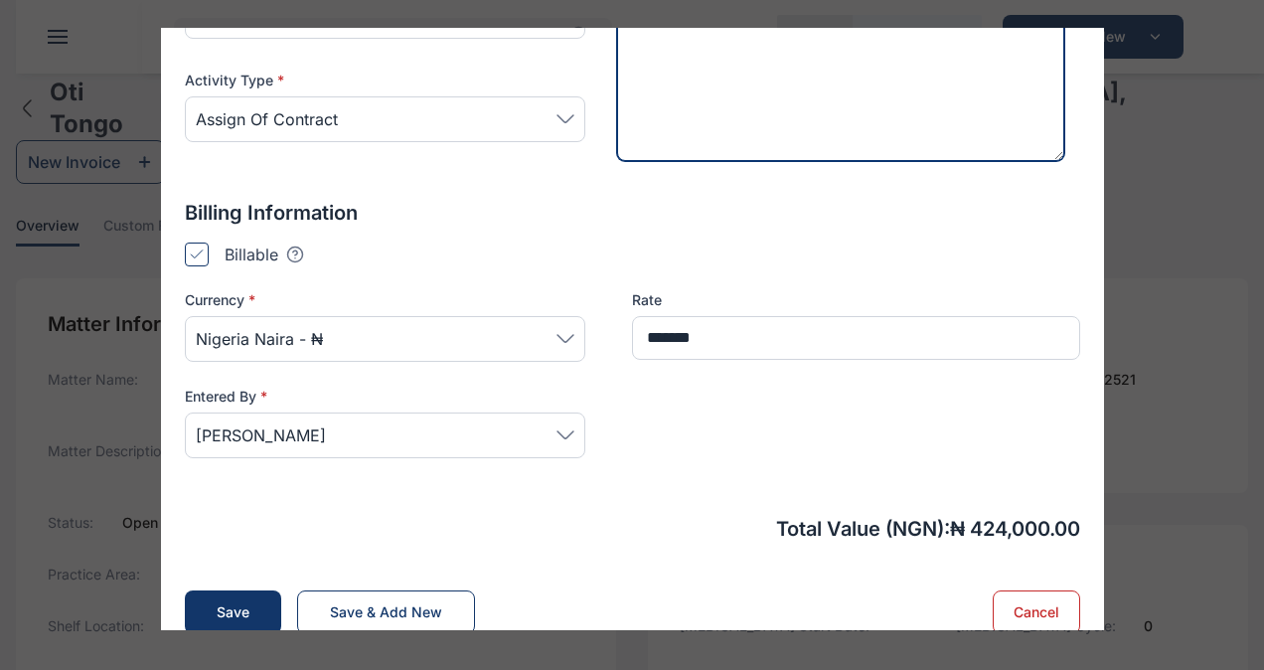
scroll to position [343, 0]
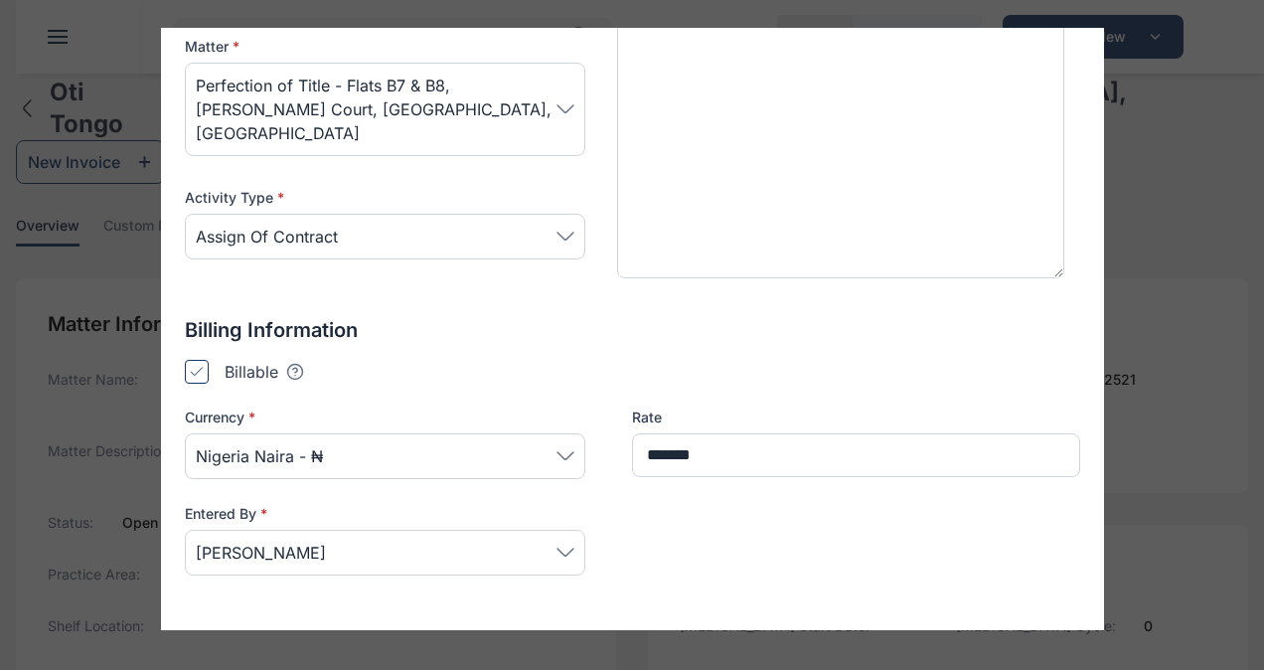
click at [374, 225] on span "Assign of Contract" at bounding box center [385, 237] width 379 height 24
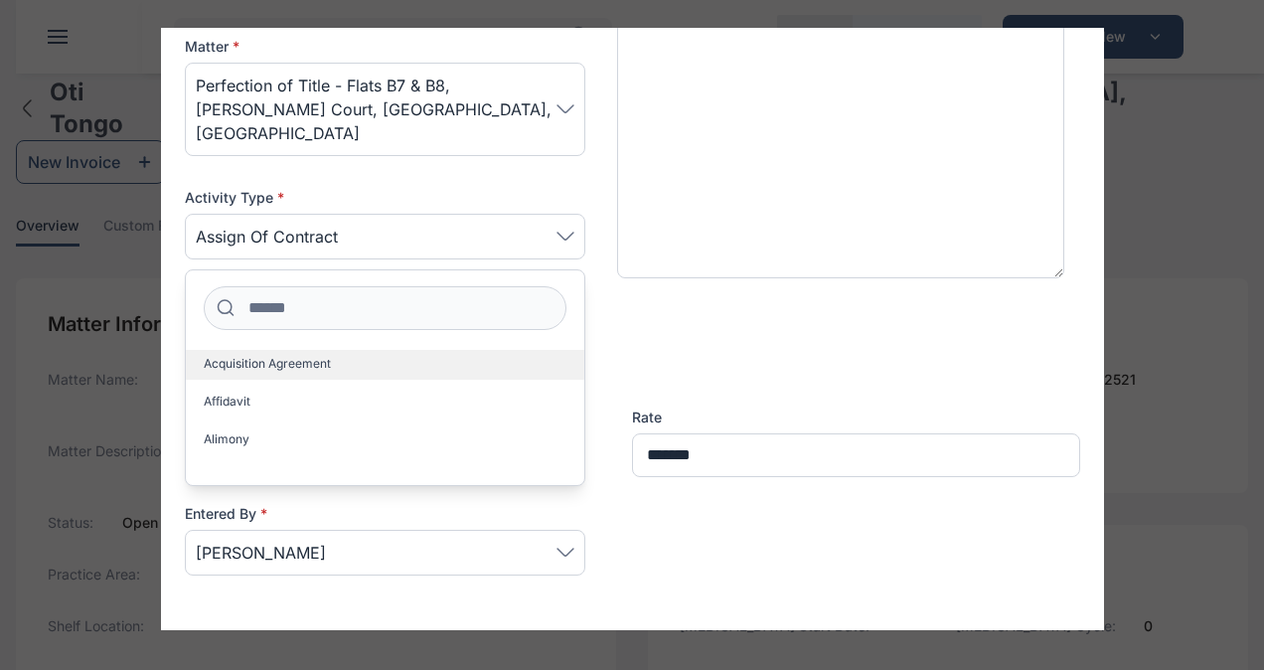
scroll to position [59, 0]
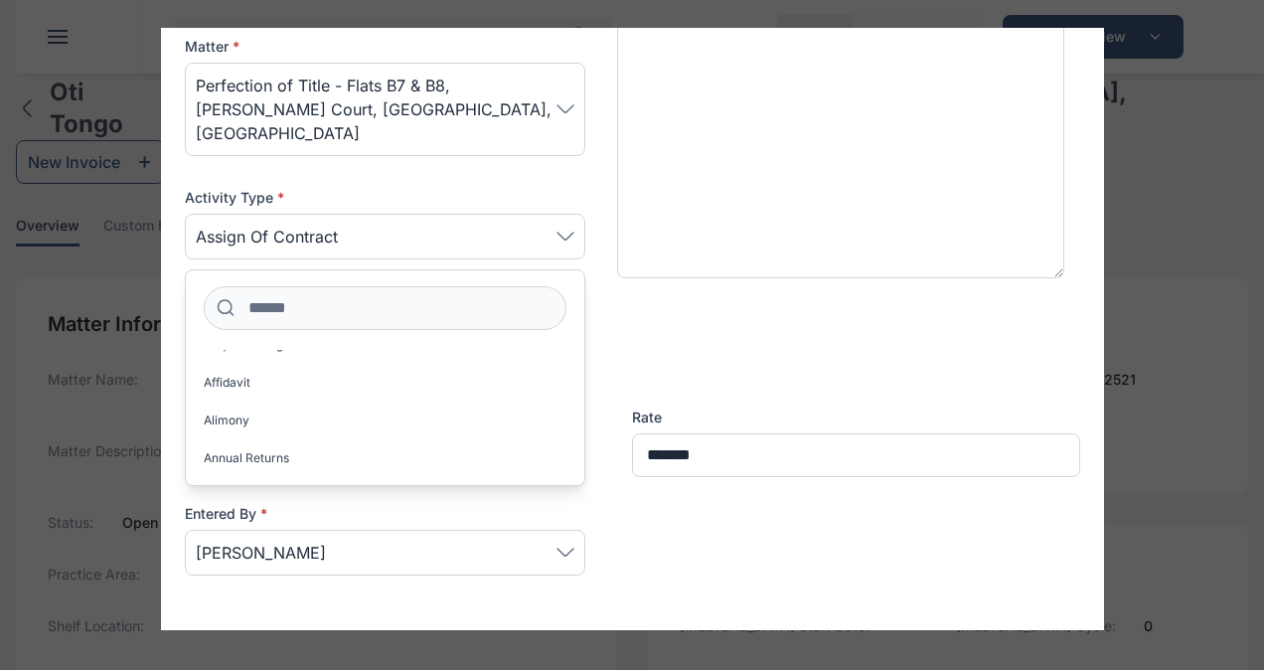
click at [678, 316] on p "Billing Information" at bounding box center [633, 330] width 896 height 28
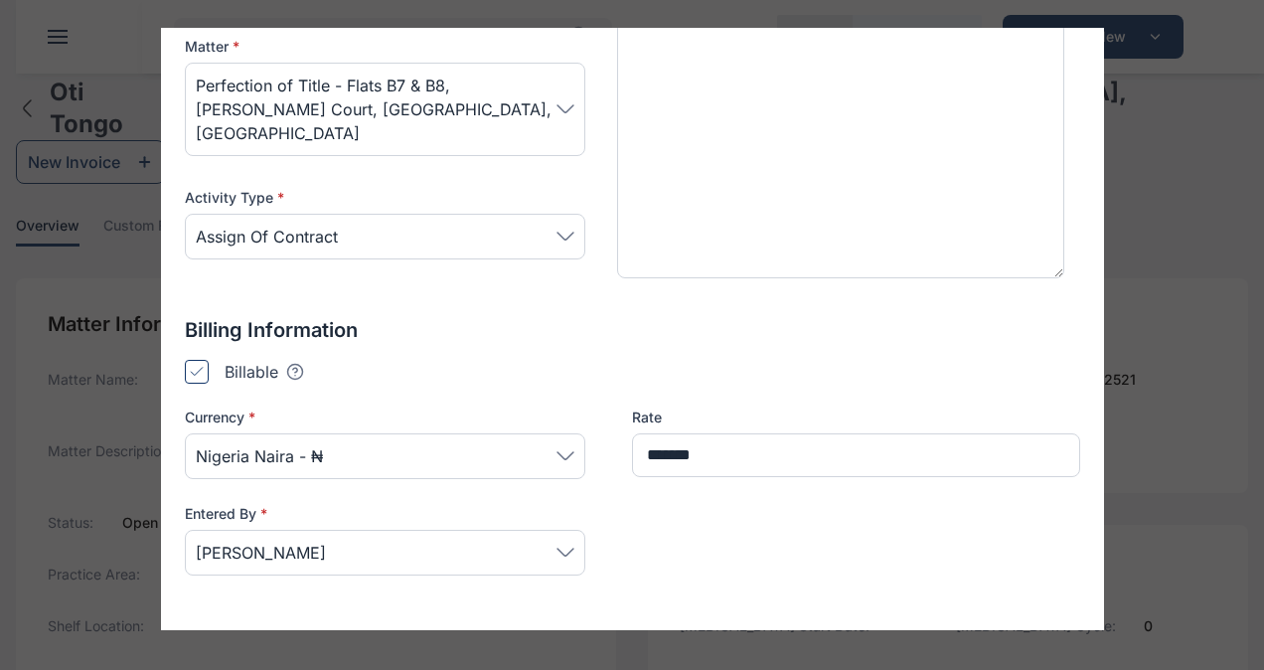
click at [193, 367] on icon at bounding box center [197, 372] width 14 height 10
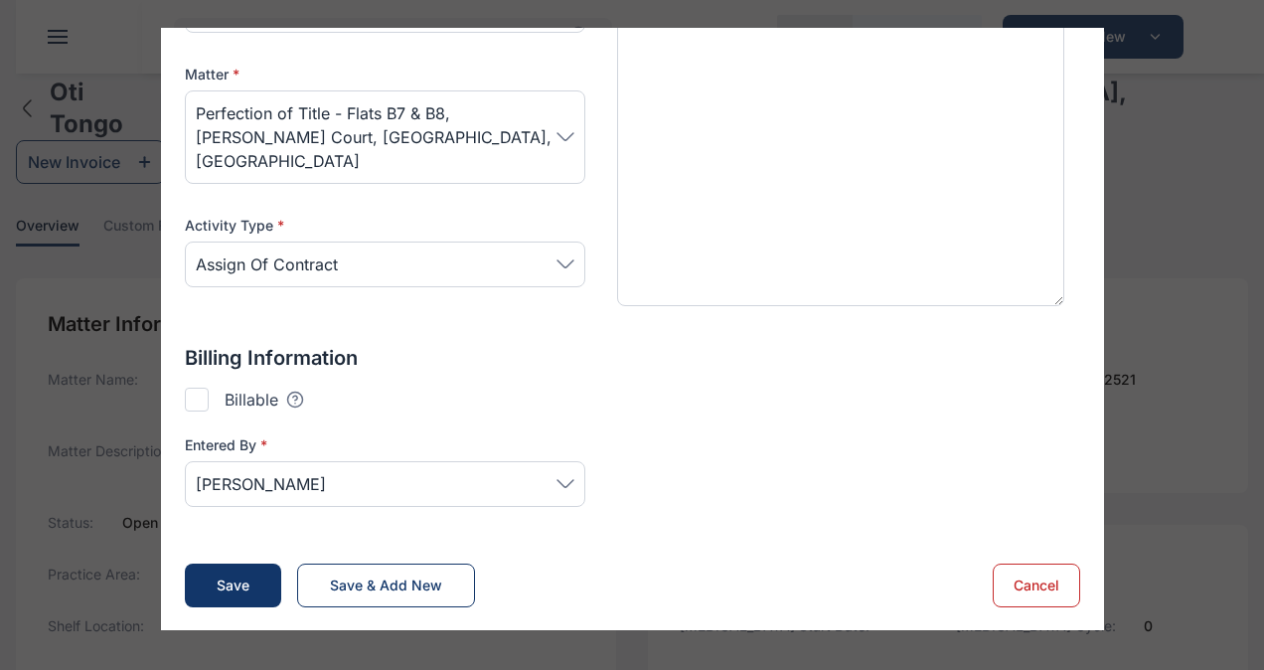
scroll to position [288, 0]
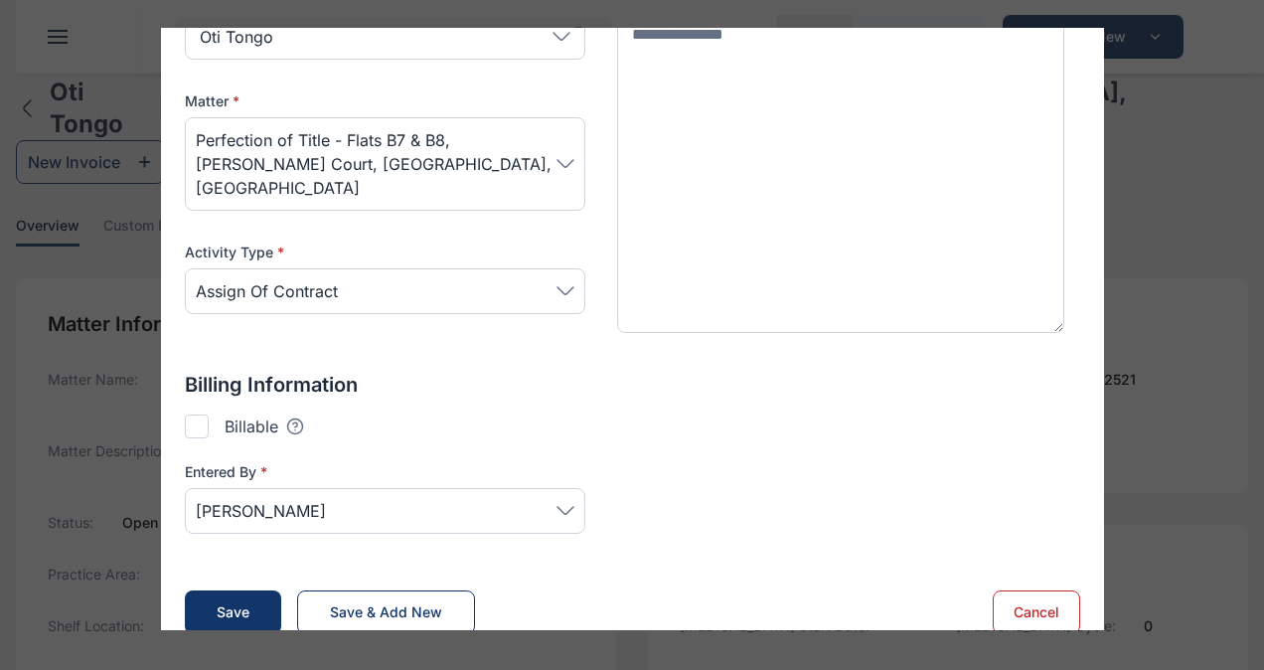
click at [188, 414] on div at bounding box center [197, 426] width 24 height 24
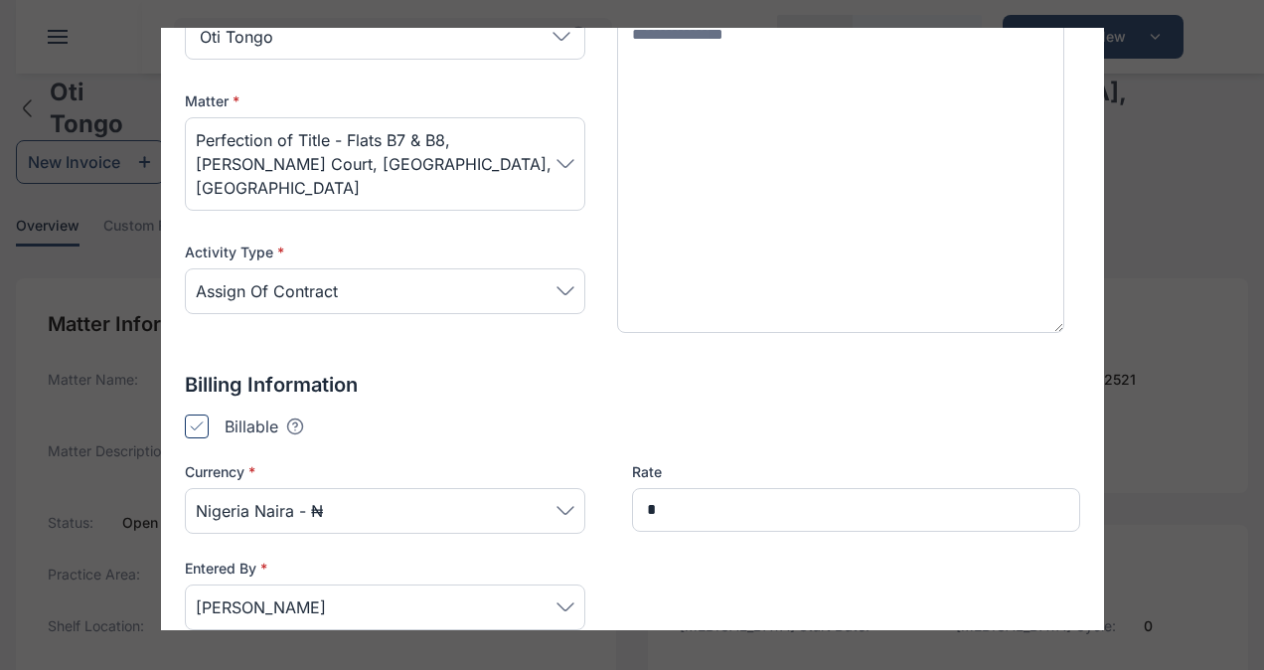
scroll to position [343, 0]
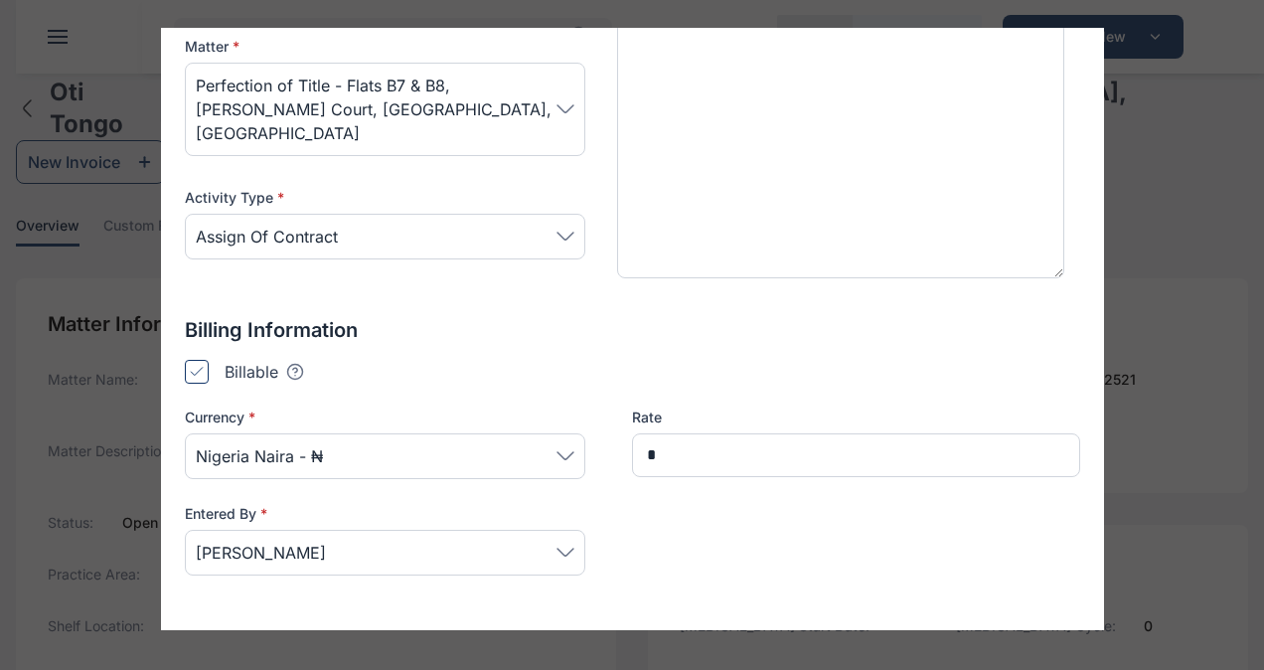
type input "*******"
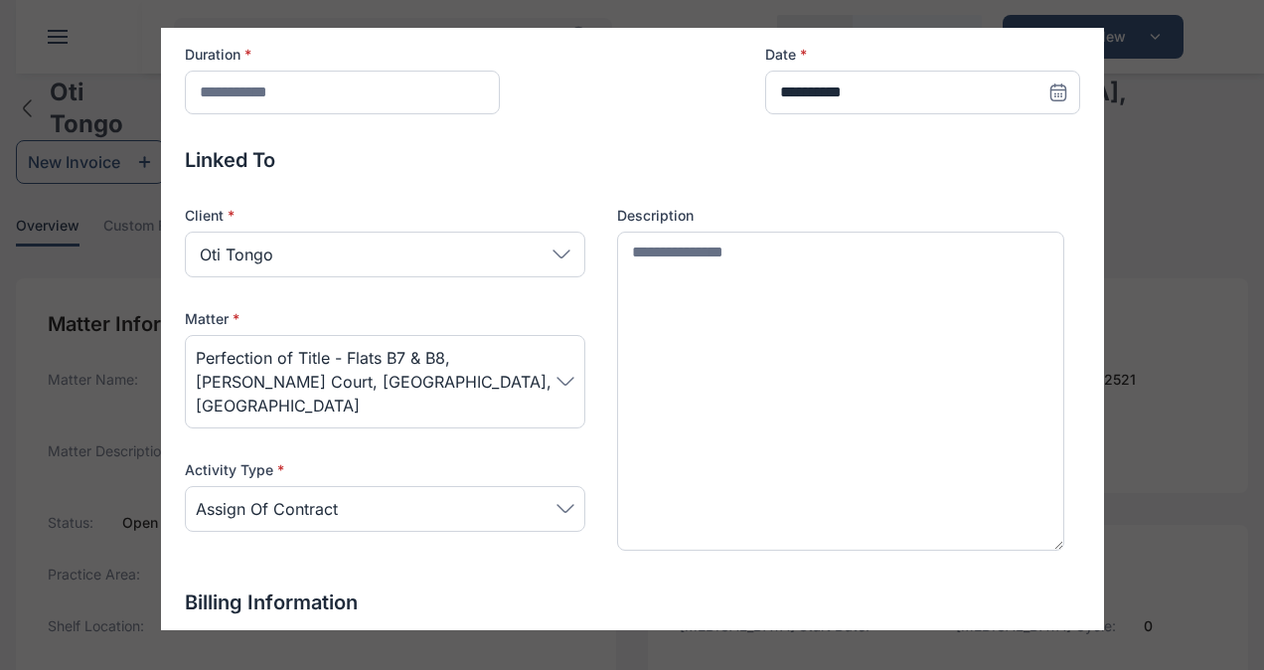
scroll to position [0, 0]
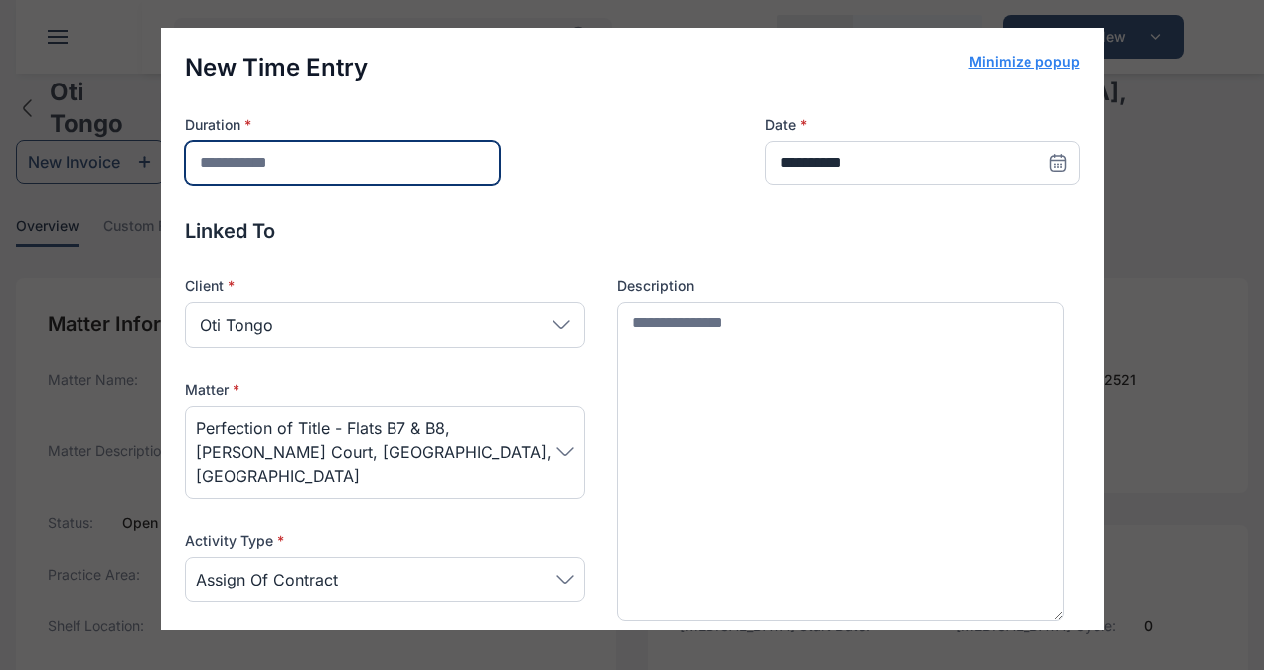
click at [211, 165] on input "*" at bounding box center [342, 163] width 315 height 44
type input "*"
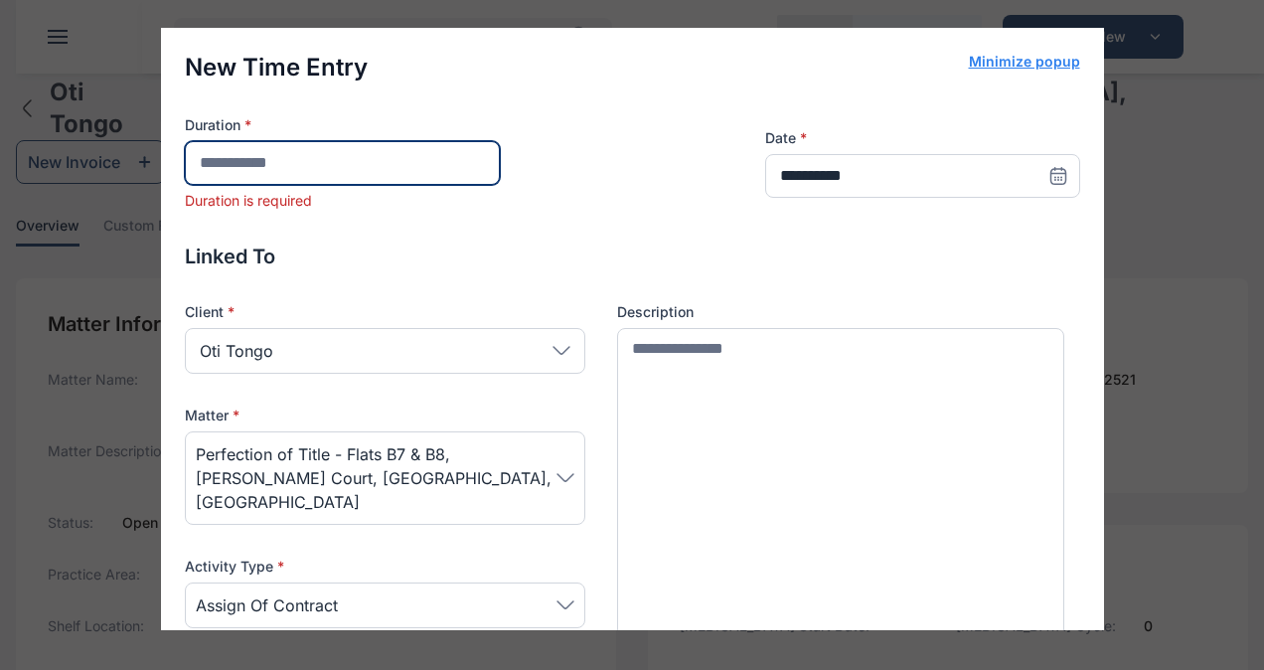
type input "*"
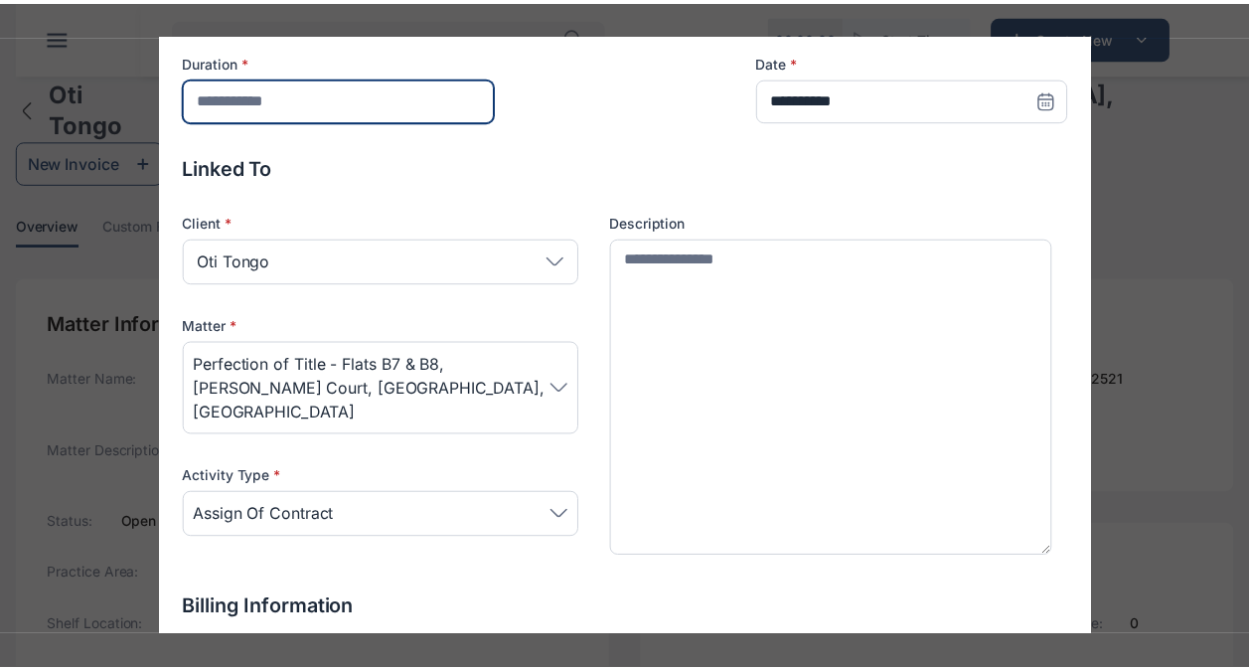
scroll to position [460, 0]
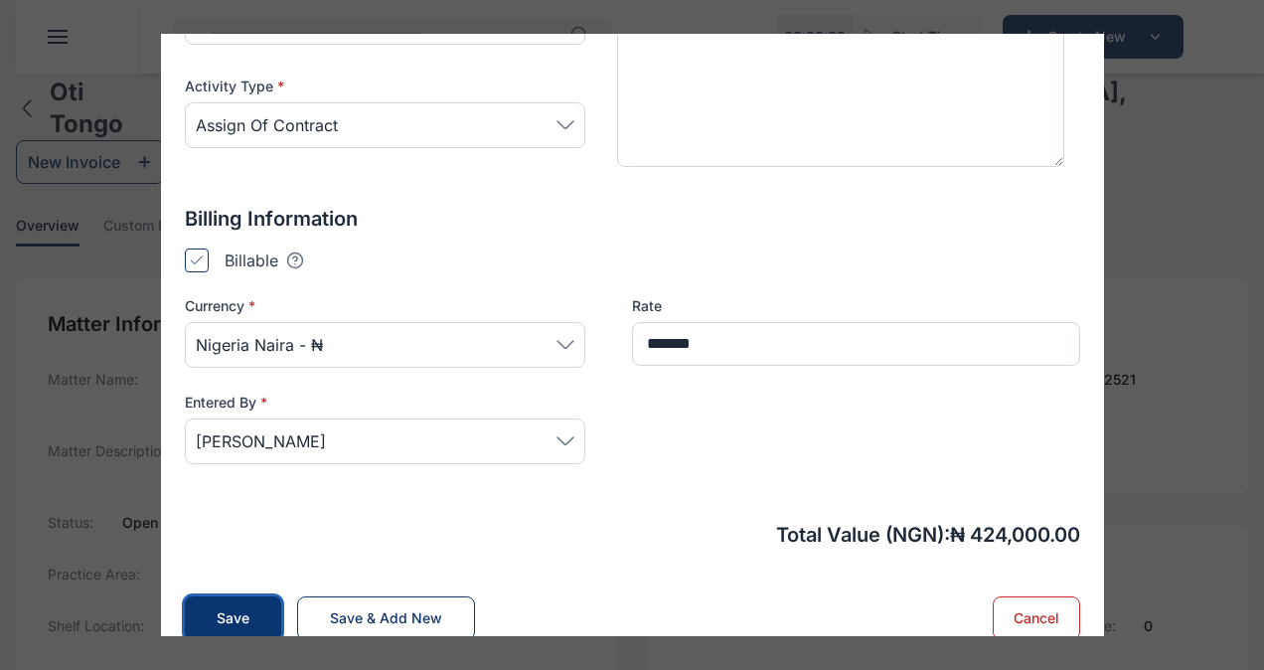
click at [232, 604] on button "Save" at bounding box center [233, 618] width 96 height 44
